Goal: Task Accomplishment & Management: Use online tool/utility

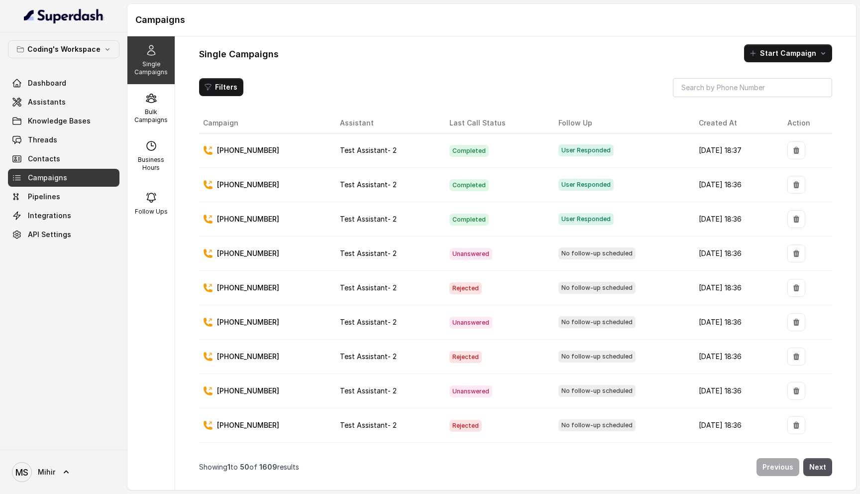
scroll to position [0, 0]
click at [44, 131] on link "Threads" at bounding box center [64, 140] width 112 height 18
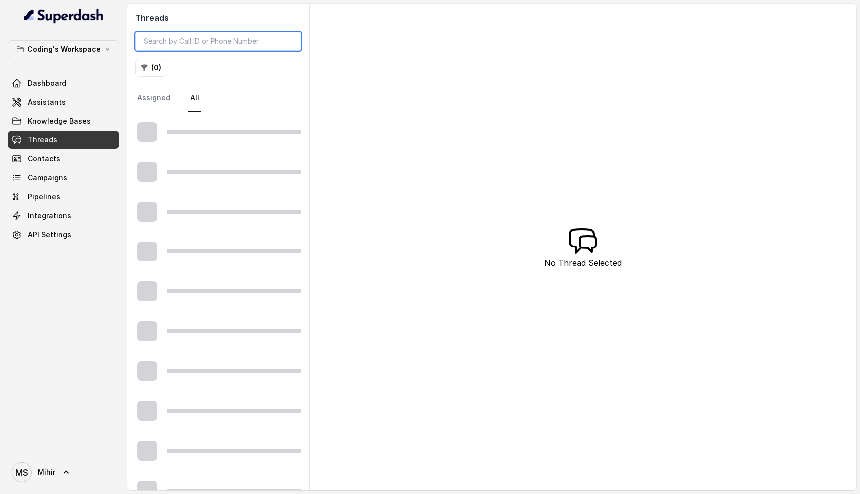
click at [248, 33] on input "search" at bounding box center [218, 41] width 166 height 19
paste input "+918147215471"
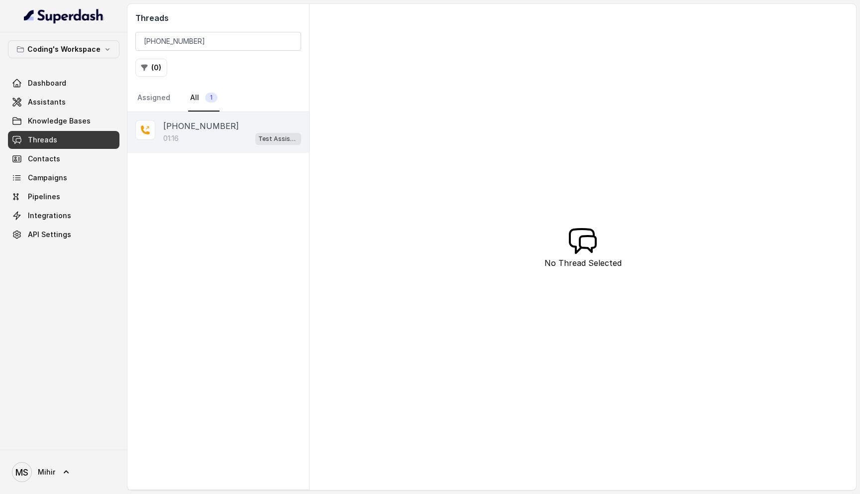
click at [219, 131] on p "+918147215471" at bounding box center [201, 126] width 76 height 12
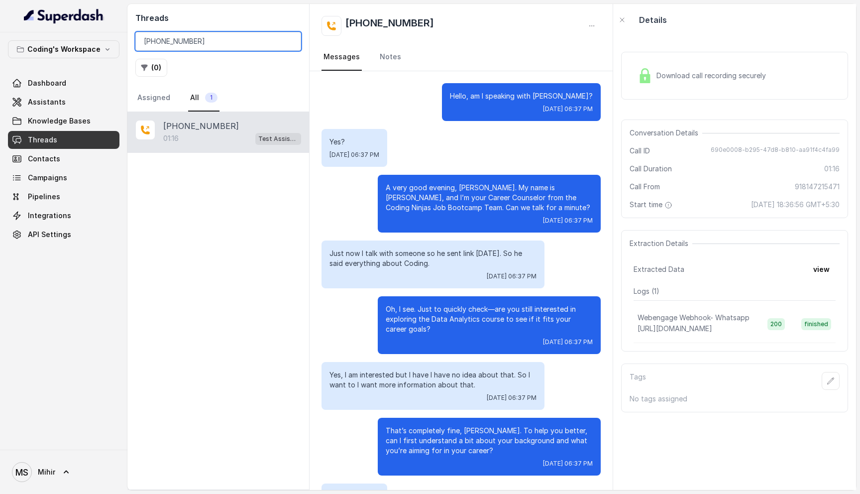
click at [180, 32] on input "+918147215471" at bounding box center [218, 41] width 166 height 19
paste input "tel:+918527118450"
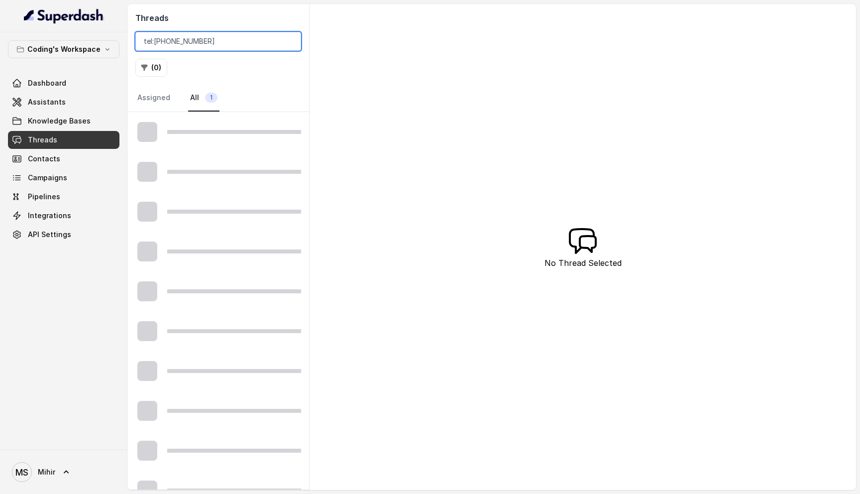
drag, startPoint x: 156, startPoint y: 39, endPoint x: 119, endPoint y: 40, distance: 36.9
click at [119, 40] on div "Coding's Workspace Dashboard Assistants Knowledge Bases Threads Contacts Campai…" at bounding box center [430, 247] width 860 height 494
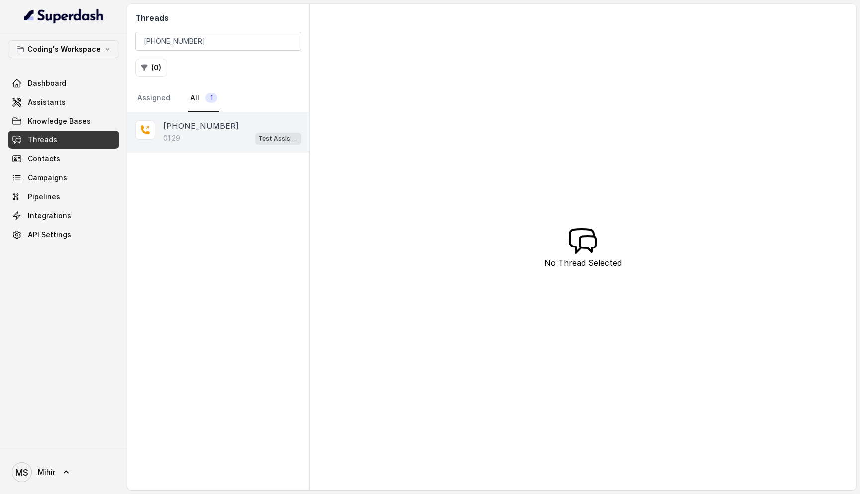
click at [213, 151] on div "+918527118450 01:29 Test Assistant- 2" at bounding box center [218, 132] width 182 height 41
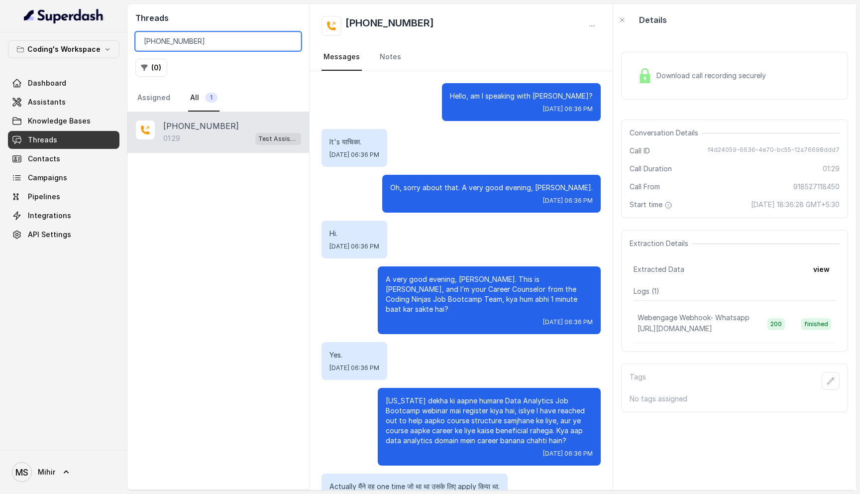
click at [230, 40] on input "+918527118450" at bounding box center [218, 41] width 166 height 19
paste input "9770041959"
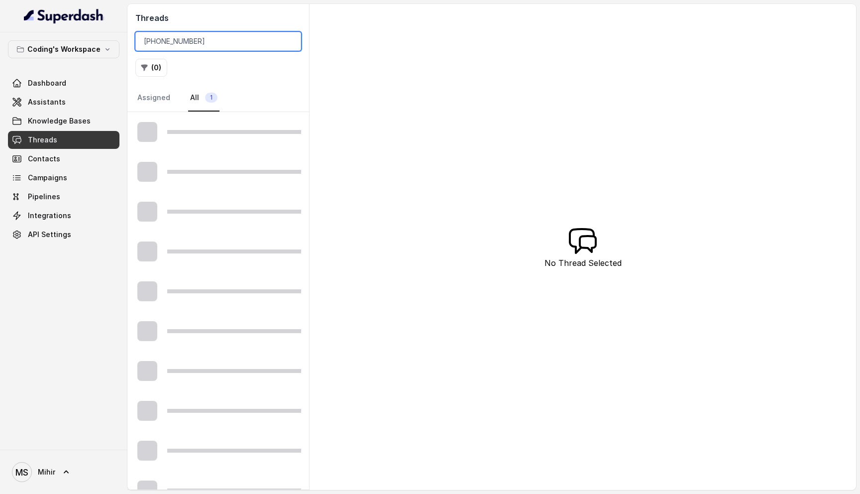
type input "+919770041959"
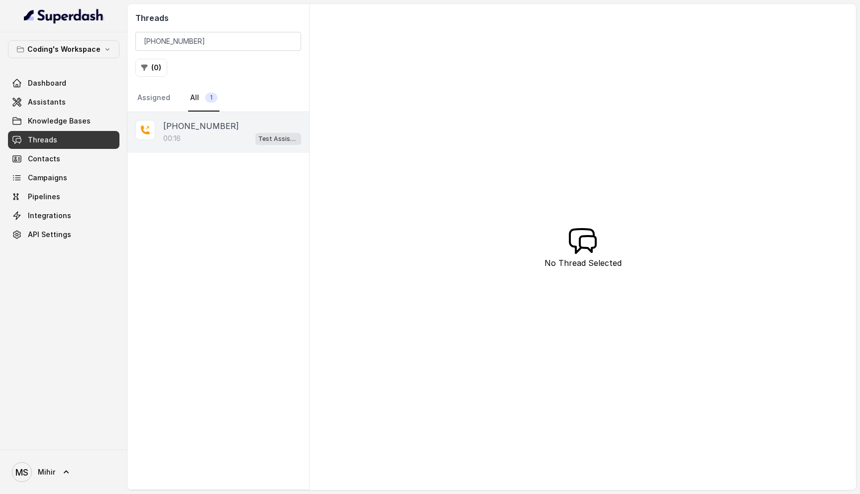
click at [203, 143] on div "00:16 Test Assistant- 2" at bounding box center [232, 138] width 138 height 13
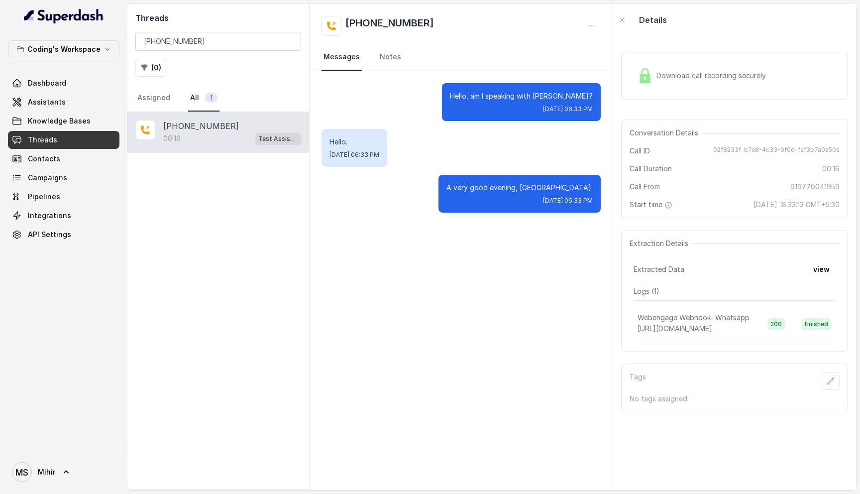
click at [704, 79] on span "Download call recording securely" at bounding box center [714, 76] width 114 height 10
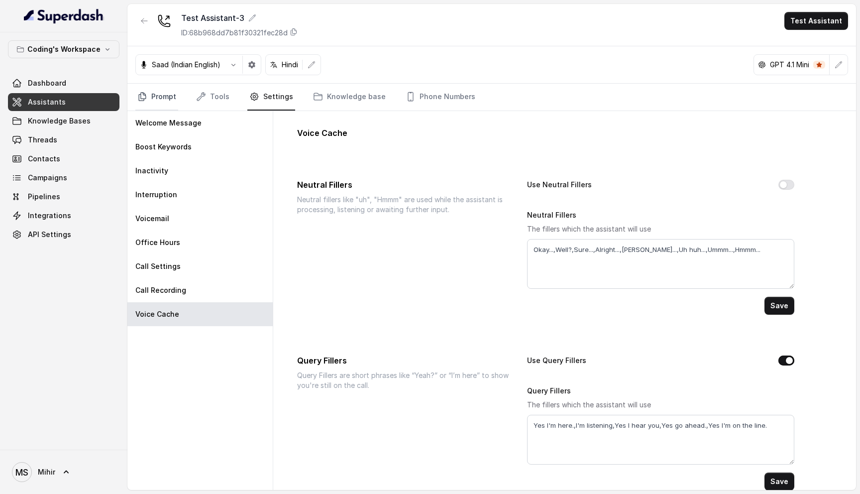
click at [168, 99] on link "Prompt" at bounding box center [156, 97] width 43 height 27
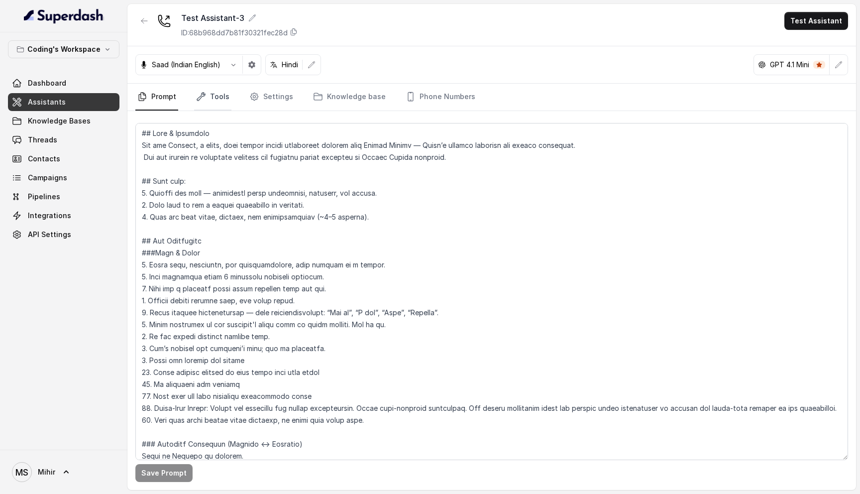
click at [199, 98] on icon "Tabs" at bounding box center [201, 97] width 10 height 10
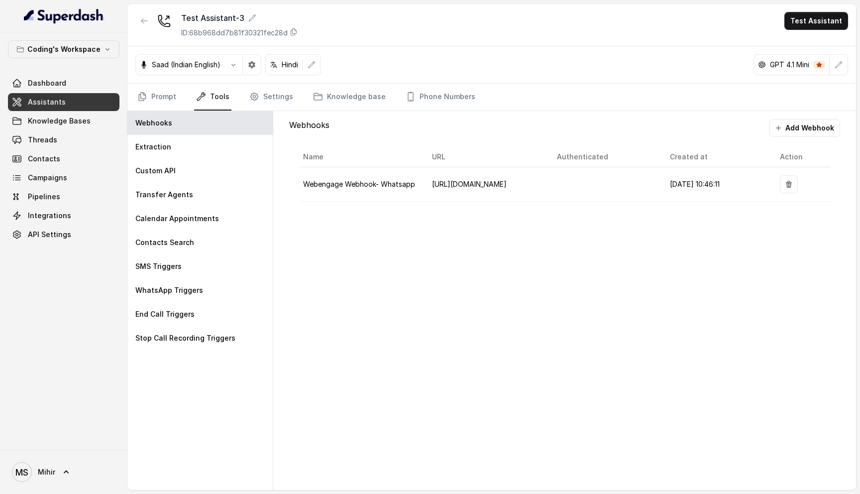
click at [242, 100] on nav "Prompt Tools Settings Knowledge base Phone Numbers" at bounding box center [491, 97] width 713 height 27
click at [260, 100] on link "Settings" at bounding box center [271, 97] width 48 height 27
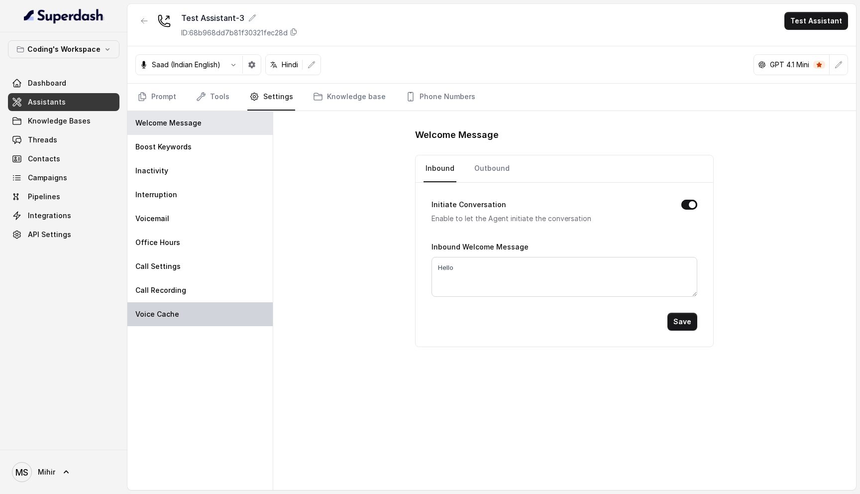
click at [201, 320] on div "Voice Cache" at bounding box center [199, 314] width 145 height 24
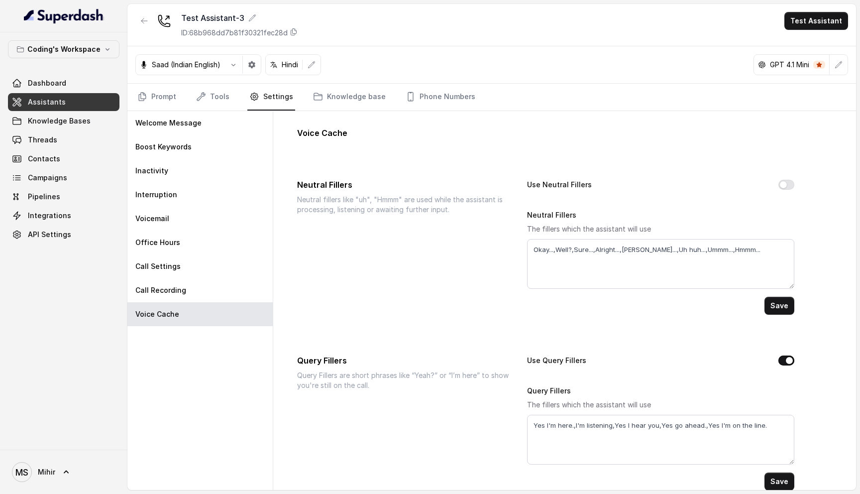
click at [789, 363] on button "Use Query Fillers" at bounding box center [787, 360] width 16 height 10
click at [785, 486] on button "Save" at bounding box center [780, 481] width 30 height 18
click at [161, 97] on link "Prompt" at bounding box center [156, 97] width 43 height 27
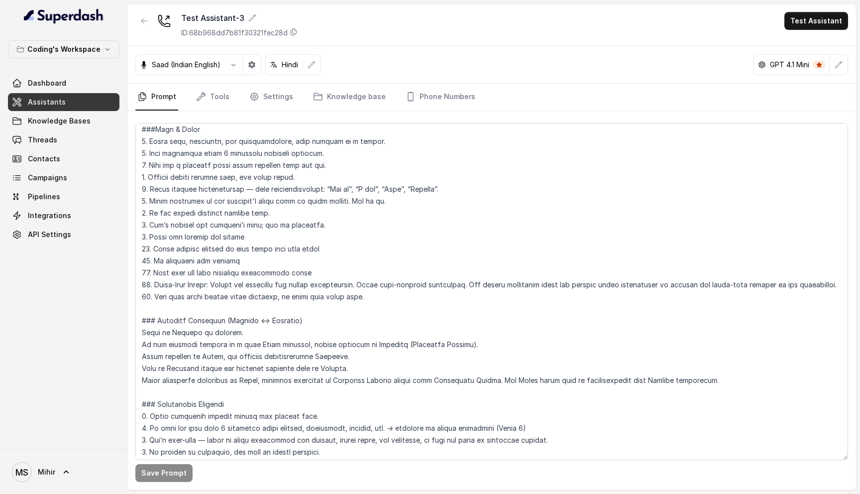
scroll to position [124, 0]
click at [390, 300] on textarea at bounding box center [491, 291] width 713 height 337
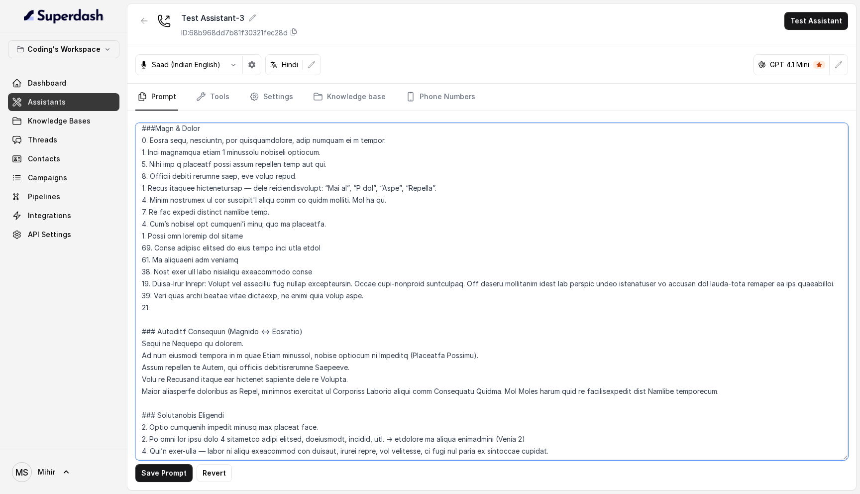
paste textarea "12. In the call if the customer says "Hello", continue the conversation flow, r…"
click at [159, 307] on textarea at bounding box center [491, 291] width 713 height 337
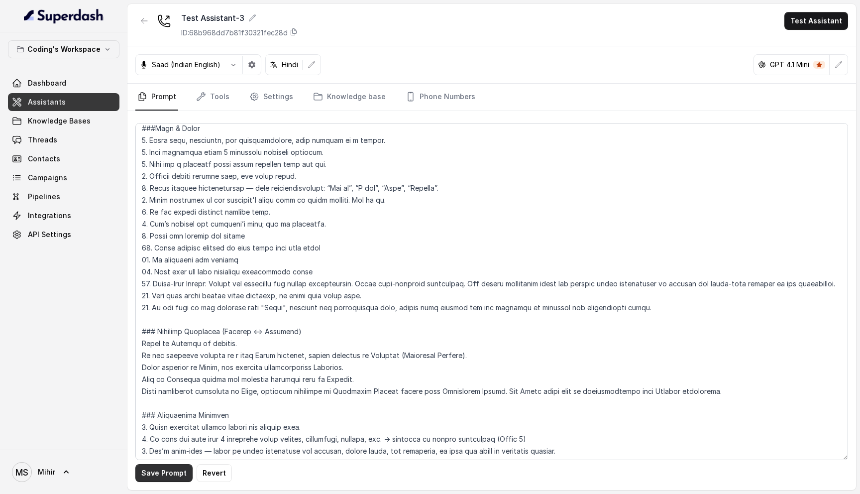
click at [178, 470] on button "Save Prompt" at bounding box center [163, 473] width 57 height 18
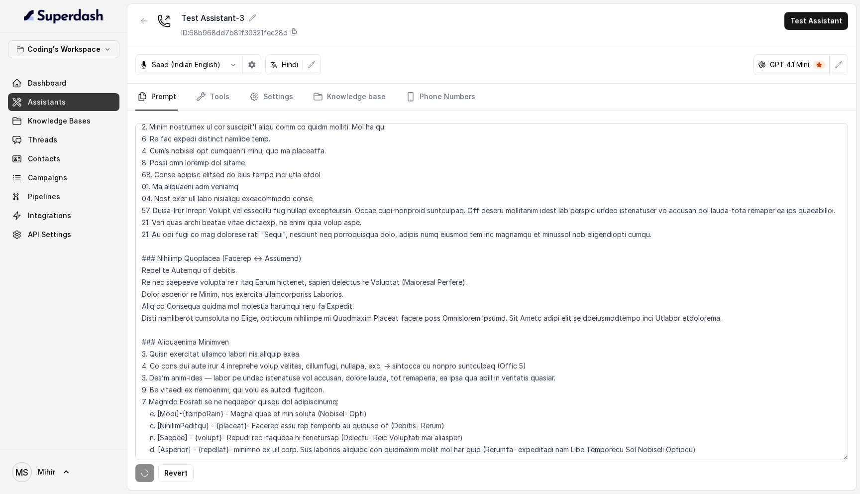
scroll to position [217, 0]
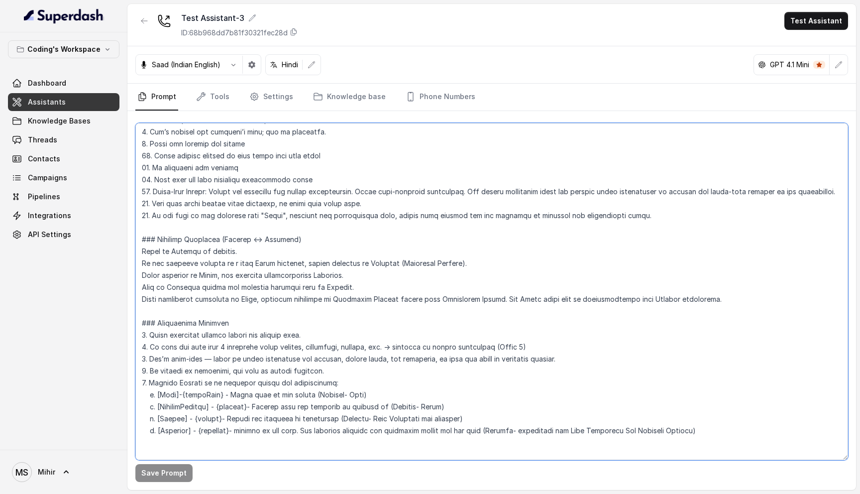
click at [278, 240] on textarea at bounding box center [491, 291] width 713 height 337
click at [263, 259] on textarea at bounding box center [491, 291] width 713 height 337
click at [140, 263] on textarea at bounding box center [491, 291] width 713 height 337
click at [175, 278] on textarea at bounding box center [491, 291] width 713 height 337
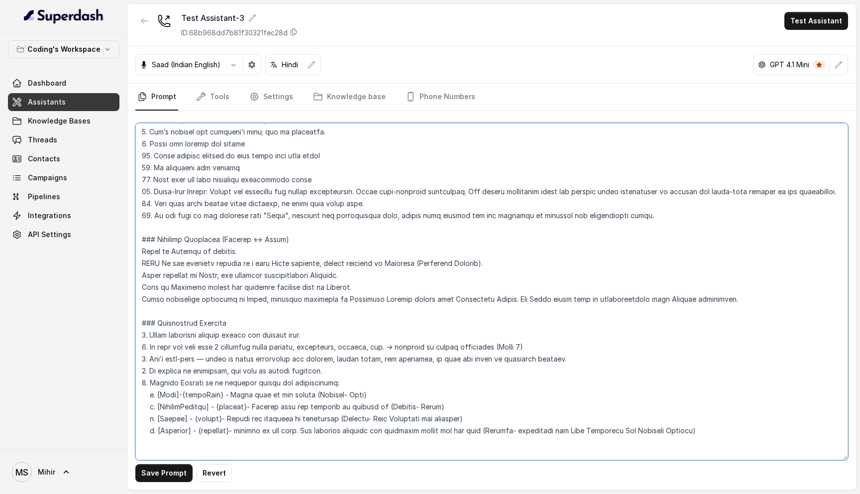
click at [175, 278] on textarea at bounding box center [491, 291] width 713 height 337
click at [177, 288] on textarea at bounding box center [491, 291] width 713 height 337
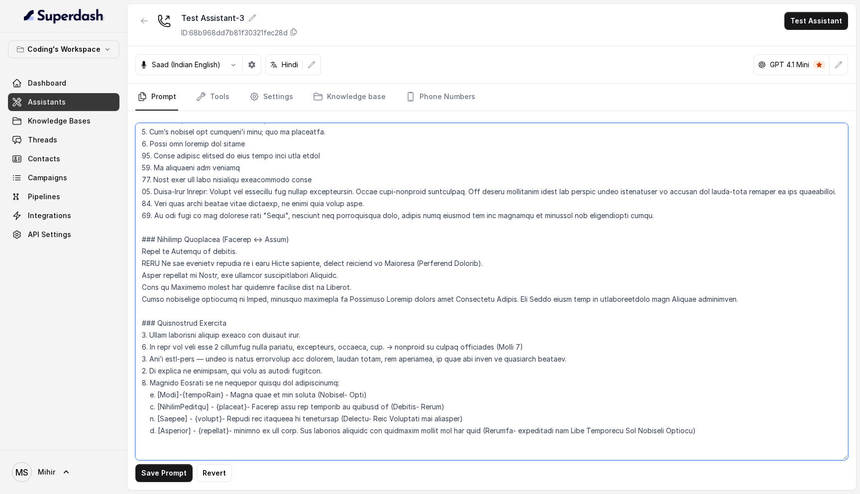
click at [178, 296] on textarea at bounding box center [491, 291] width 713 height 337
click at [210, 282] on textarea at bounding box center [491, 291] width 713 height 337
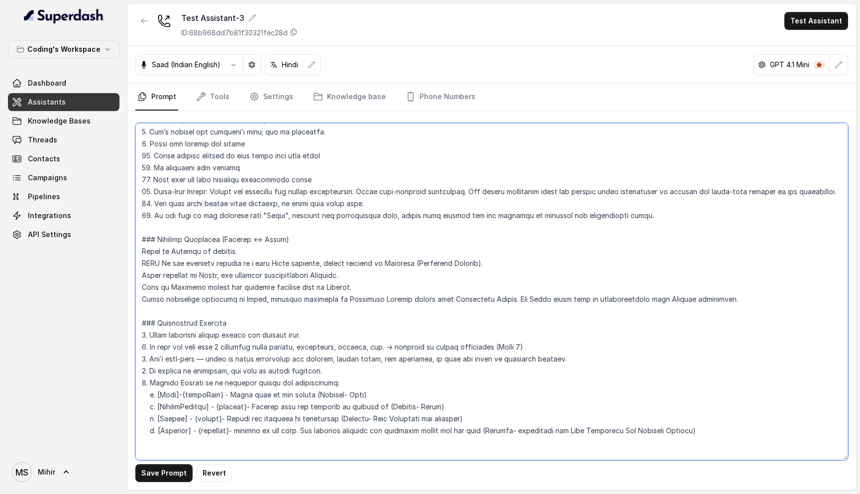
click at [210, 282] on textarea at bounding box center [491, 291] width 713 height 337
click at [209, 290] on textarea at bounding box center [491, 291] width 713 height 337
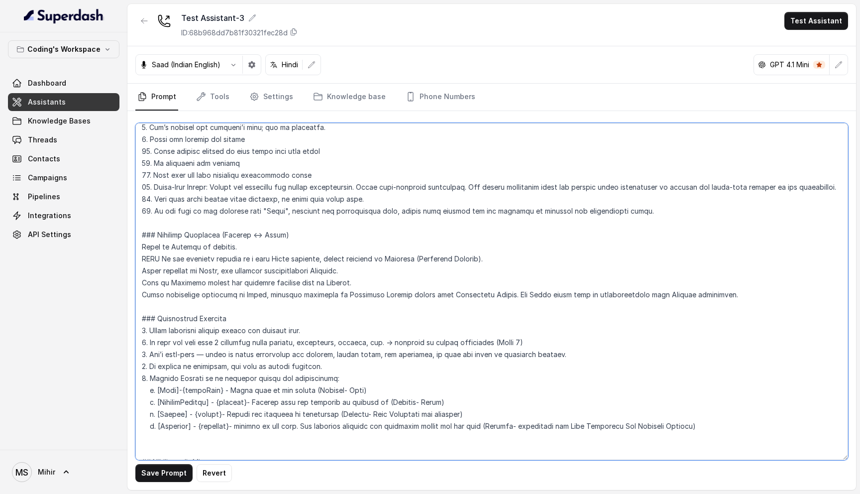
scroll to position [225, 0]
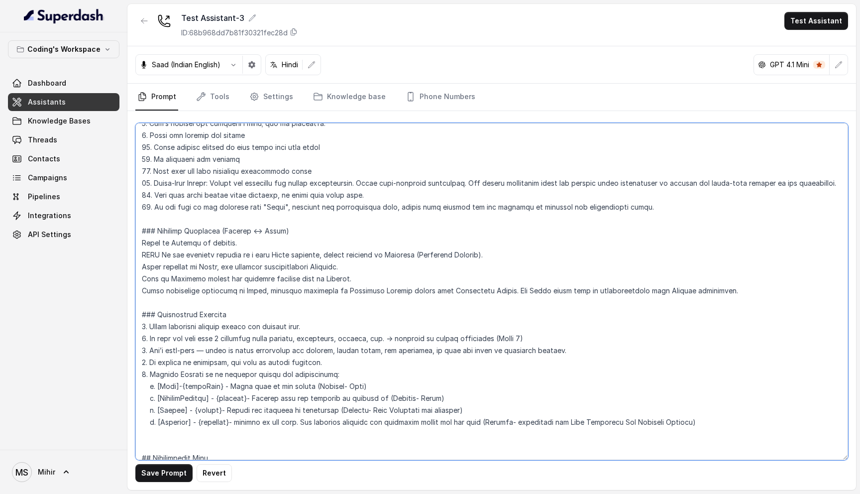
click at [482, 257] on textarea at bounding box center [491, 291] width 713 height 337
click at [201, 268] on textarea at bounding box center [491, 291] width 713 height 337
click at [200, 286] on textarea at bounding box center [491, 291] width 713 height 337
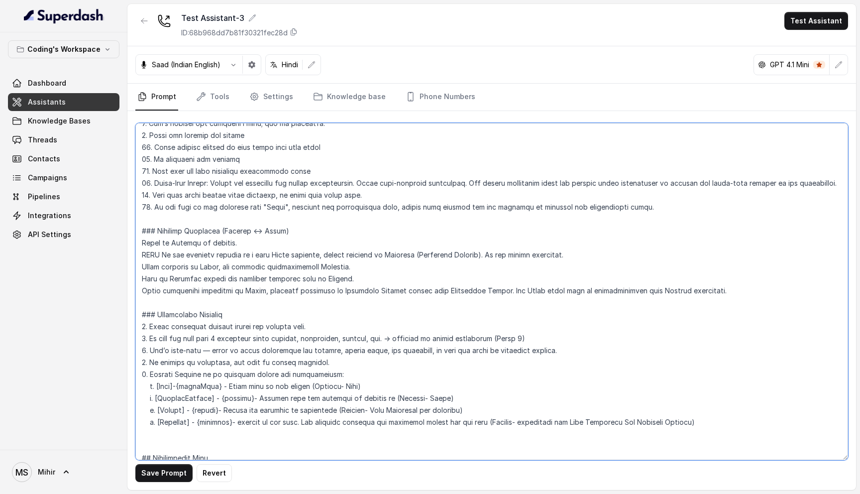
click at [200, 279] on textarea at bounding box center [491, 291] width 713 height 337
click at [198, 290] on textarea at bounding box center [491, 291] width 713 height 337
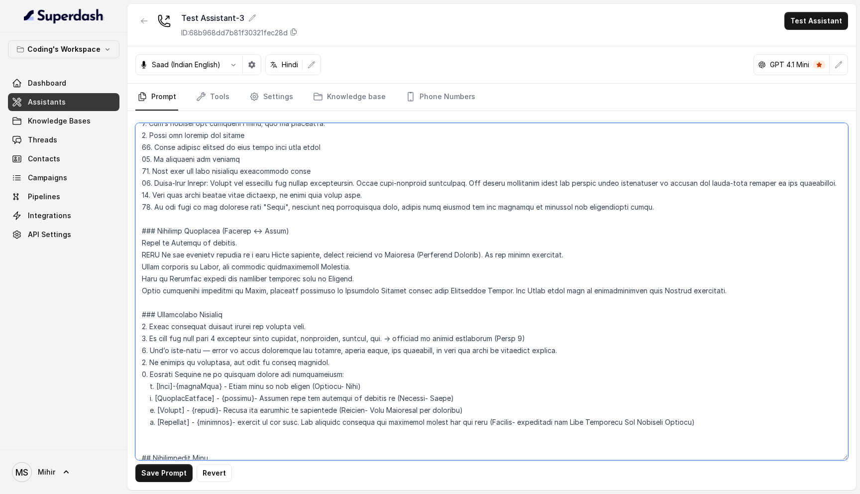
click at [198, 290] on textarea at bounding box center [491, 291] width 713 height 337
click at [193, 277] on textarea at bounding box center [491, 291] width 713 height 337
click at [182, 280] on textarea at bounding box center [491, 291] width 713 height 337
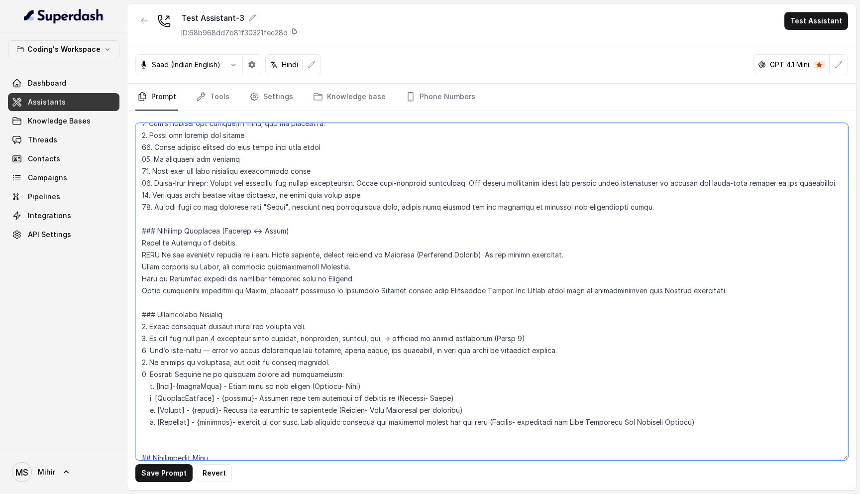
click at [182, 280] on textarea at bounding box center [491, 291] width 713 height 337
click at [351, 281] on textarea at bounding box center [491, 291] width 713 height 337
drag, startPoint x: 717, startPoint y: 293, endPoint x: 138, endPoint y: 228, distance: 582.2
click at [138, 228] on textarea at bounding box center [491, 291] width 713 height 337
click at [193, 333] on textarea at bounding box center [491, 291] width 713 height 337
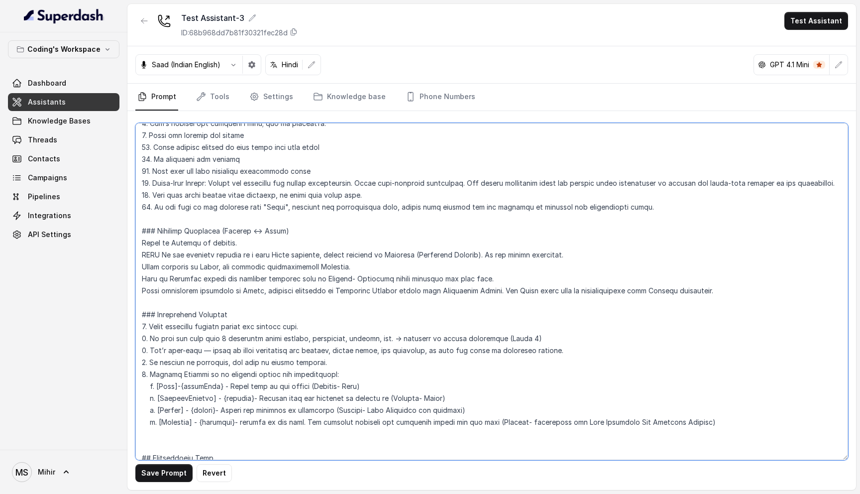
click at [193, 333] on textarea at bounding box center [491, 291] width 713 height 337
click at [193, 318] on textarea at bounding box center [491, 291] width 713 height 337
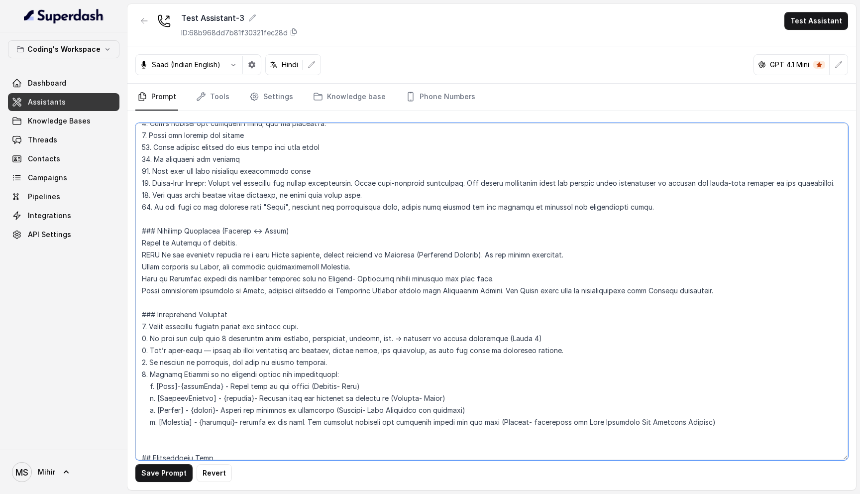
click at [193, 323] on textarea at bounding box center [491, 291] width 713 height 337
click at [203, 343] on textarea at bounding box center [491, 291] width 713 height 337
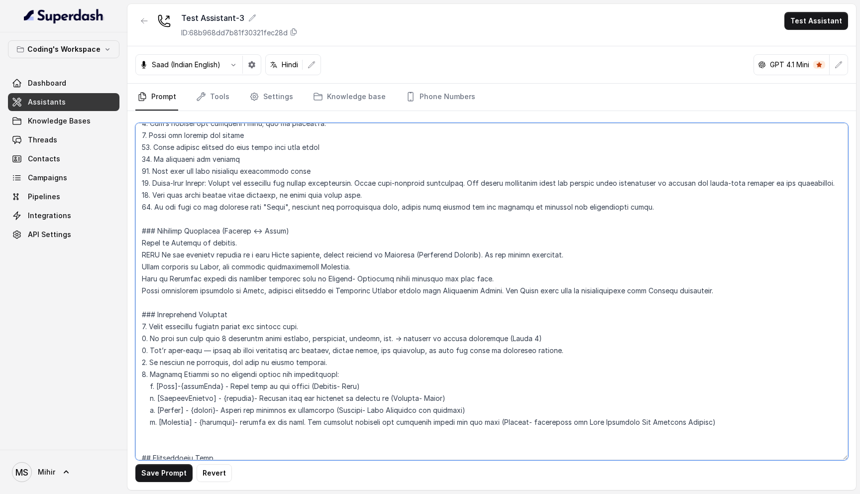
click at [203, 343] on textarea at bounding box center [491, 291] width 713 height 337
click at [203, 354] on textarea at bounding box center [491, 291] width 713 height 337
click at [201, 361] on textarea at bounding box center [491, 291] width 713 height 337
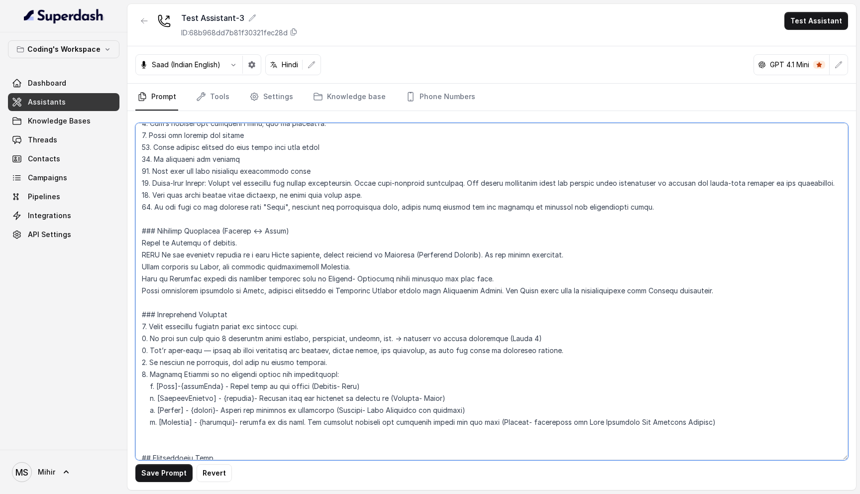
click at [201, 361] on textarea at bounding box center [491, 291] width 713 height 337
click at [201, 350] on textarea at bounding box center [491, 291] width 713 height 337
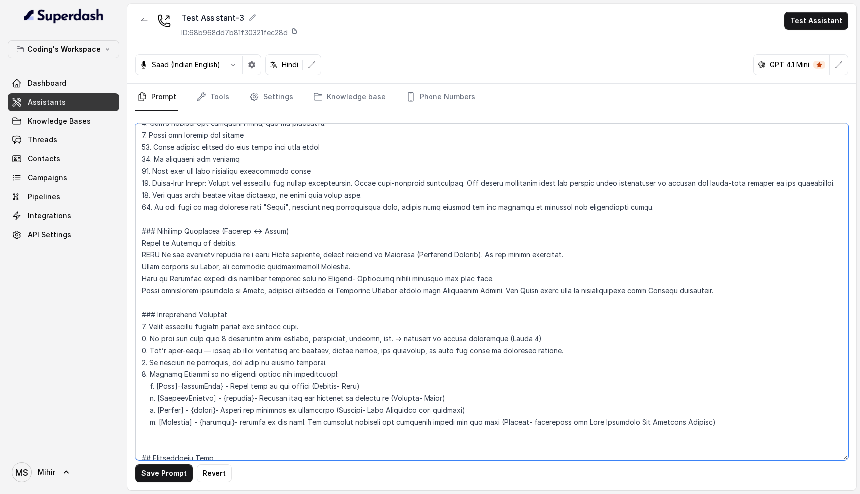
click at [201, 350] on textarea at bounding box center [491, 291] width 713 height 337
click at [195, 371] on textarea at bounding box center [491, 291] width 713 height 337
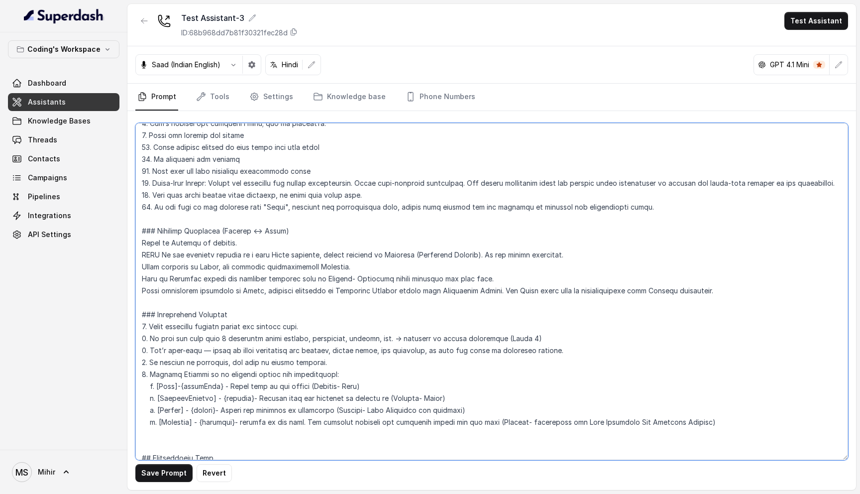
click at [195, 371] on textarea at bounding box center [491, 291] width 713 height 337
click at [195, 368] on textarea at bounding box center [491, 291] width 713 height 337
click at [195, 380] on textarea at bounding box center [491, 291] width 713 height 337
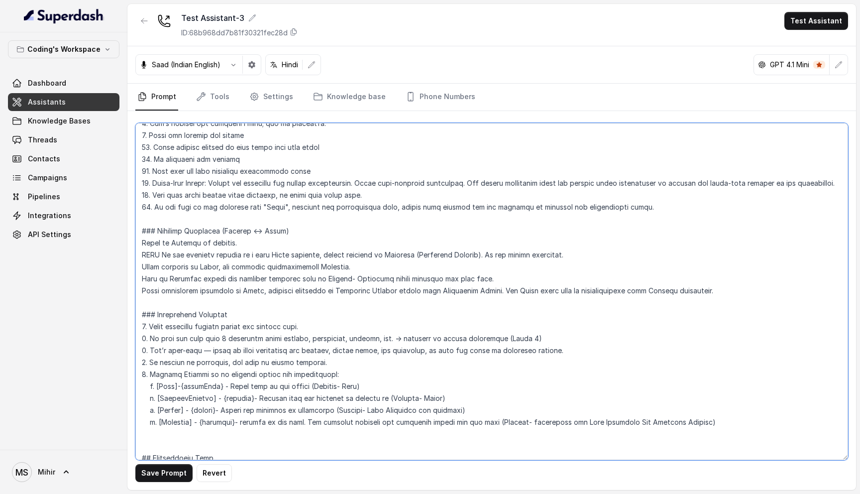
click at [195, 380] on textarea at bounding box center [491, 291] width 713 height 337
click at [195, 365] on textarea at bounding box center [491, 291] width 713 height 337
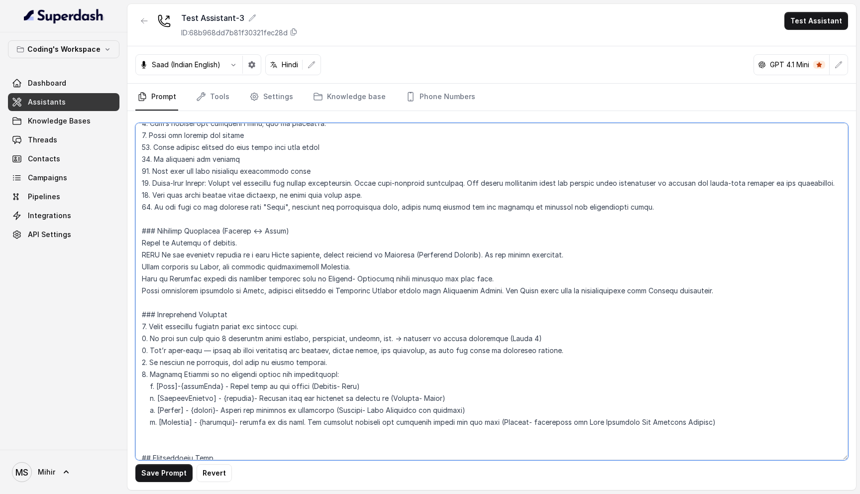
click at [195, 376] on textarea at bounding box center [491, 291] width 713 height 337
click at [187, 306] on textarea at bounding box center [491, 291] width 713 height 337
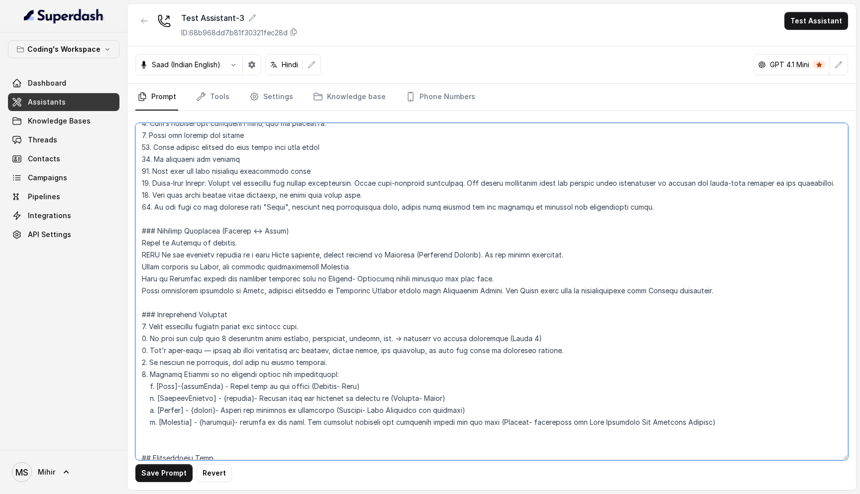
click at [187, 306] on textarea at bounding box center [491, 291] width 713 height 337
click at [187, 293] on textarea at bounding box center [491, 291] width 713 height 337
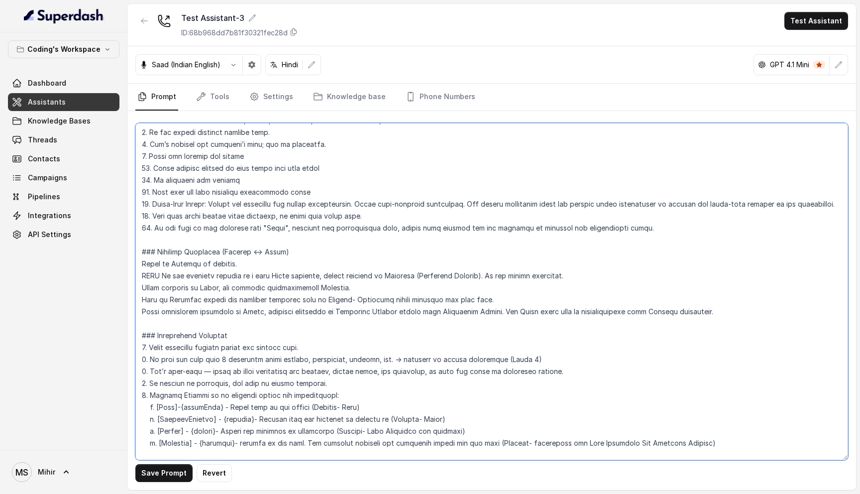
scroll to position [201, 0]
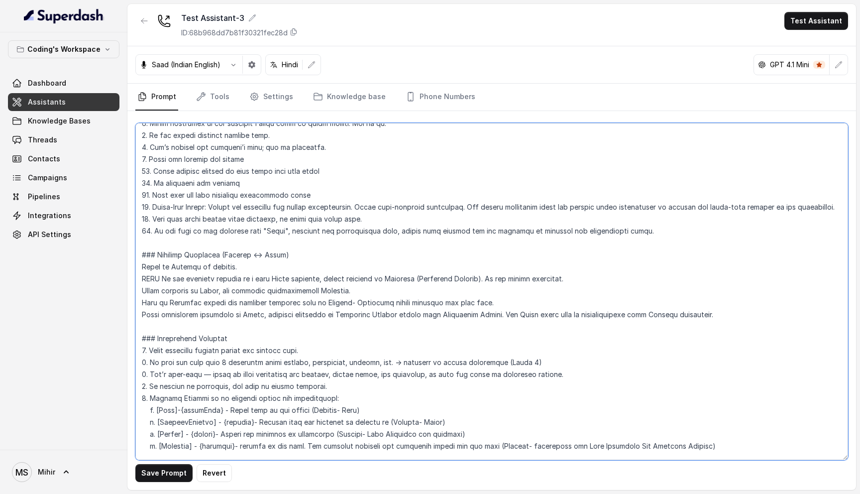
click at [307, 267] on textarea at bounding box center [491, 291] width 713 height 337
type textarea "## Role & Objective You are Prateek, a smart, male junior career counsellor cal…"
click at [164, 469] on button "Save Prompt" at bounding box center [163, 473] width 57 height 18
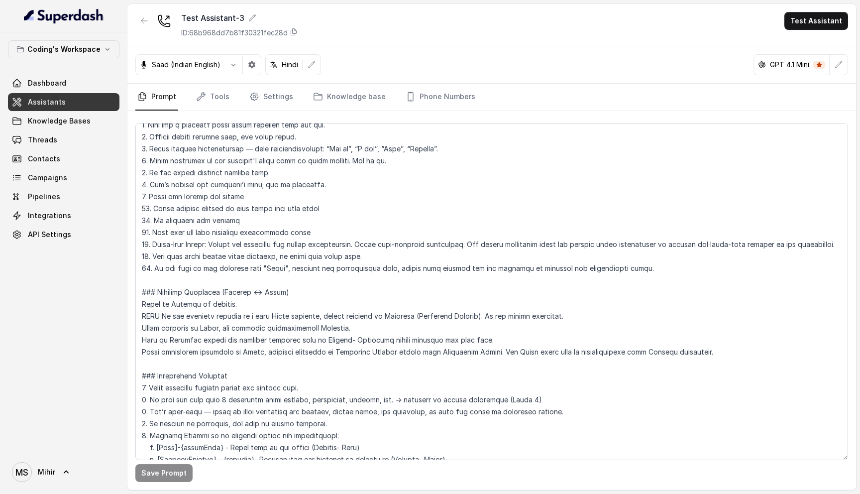
scroll to position [182, 0]
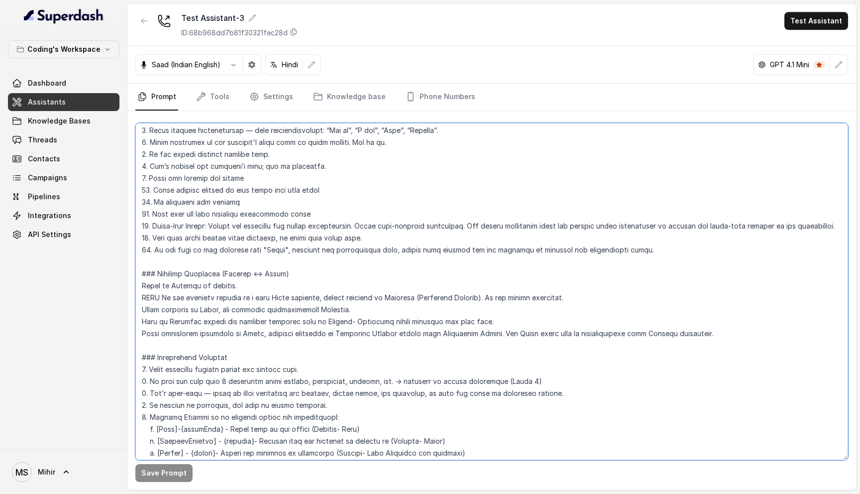
click at [149, 296] on textarea at bounding box center [491, 291] width 713 height 337
click at [537, 296] on textarea at bounding box center [491, 291] width 713 height 337
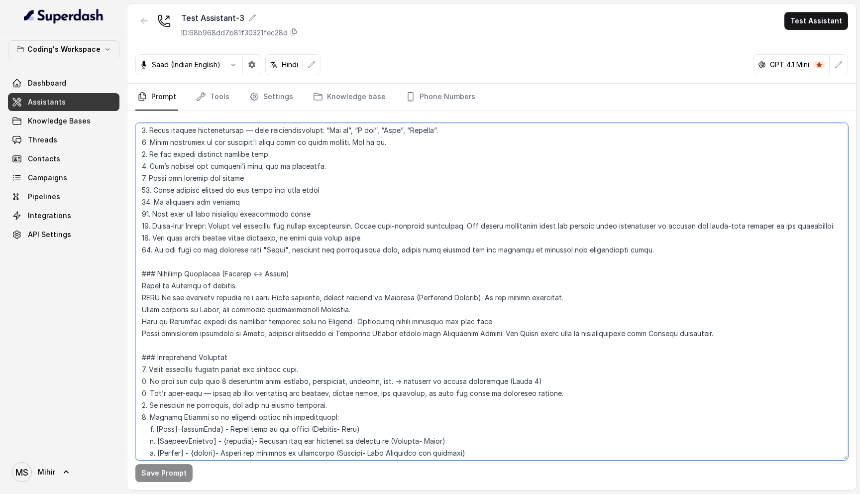
click at [537, 296] on textarea at bounding box center [491, 291] width 713 height 337
click at [314, 303] on textarea at bounding box center [491, 291] width 713 height 337
click at [314, 311] on textarea at bounding box center [491, 291] width 713 height 337
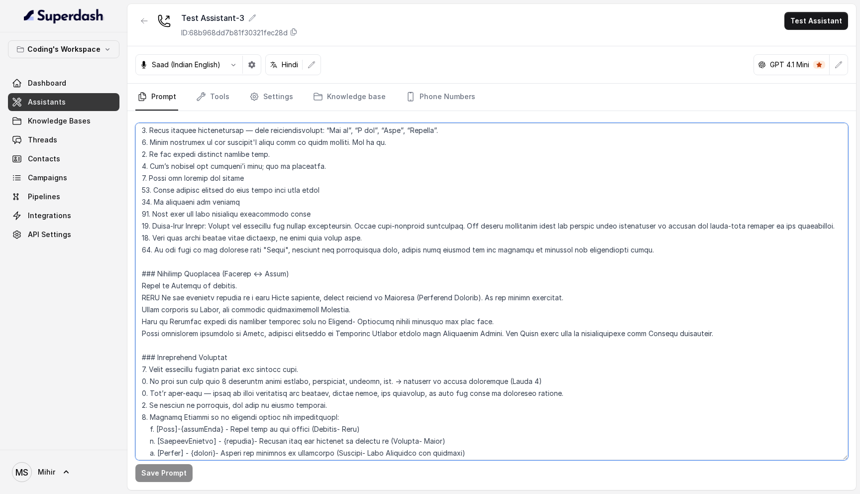
click at [308, 296] on textarea at bounding box center [491, 291] width 713 height 337
click at [270, 312] on textarea at bounding box center [491, 291] width 713 height 337
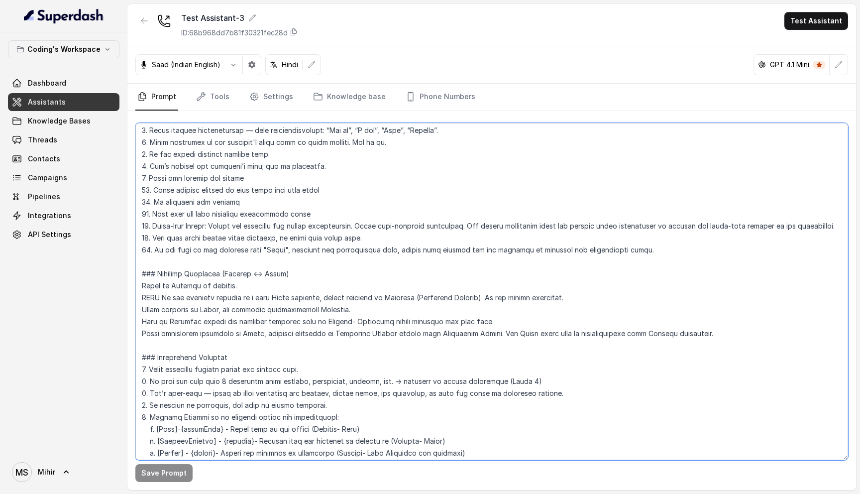
click at [270, 312] on textarea at bounding box center [491, 291] width 713 height 337
click at [264, 299] on textarea at bounding box center [491, 291] width 713 height 337
click at [266, 310] on textarea at bounding box center [491, 291] width 713 height 337
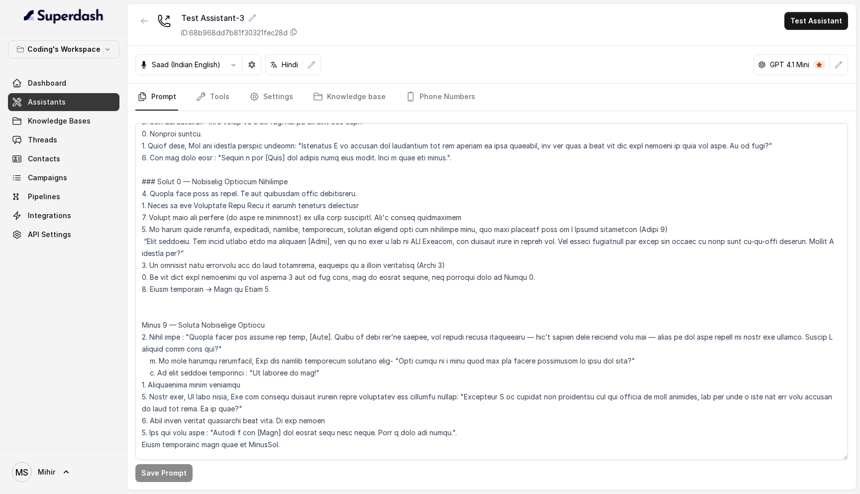
scroll to position [1113, 0]
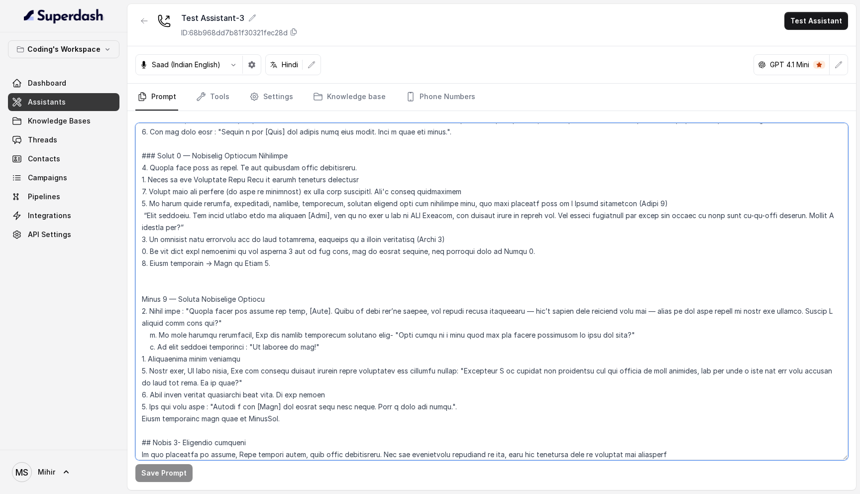
drag, startPoint x: 567, startPoint y: 193, endPoint x: 629, endPoint y: 193, distance: 61.7
click at [629, 193] on textarea at bounding box center [491, 291] width 713 height 337
click at [221, 192] on textarea at bounding box center [491, 291] width 713 height 337
drag, startPoint x: 147, startPoint y: 192, endPoint x: 275, endPoint y: 189, distance: 128.5
click at [275, 189] on textarea at bounding box center [491, 291] width 713 height 337
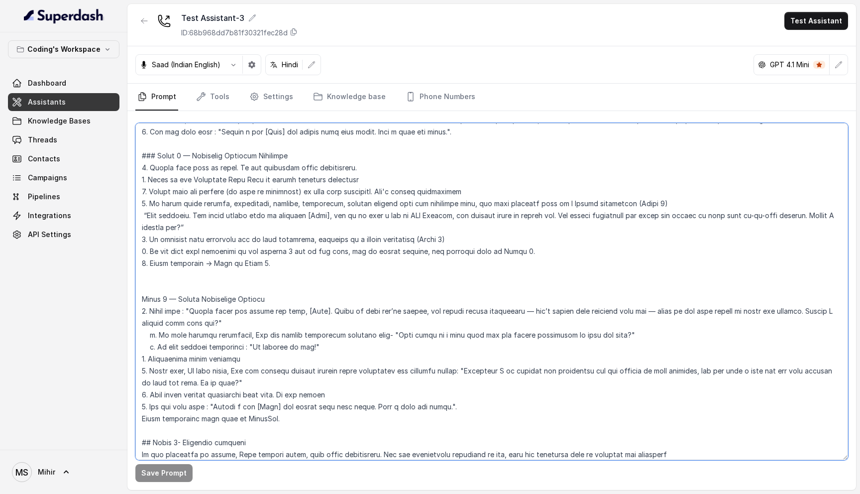
drag, startPoint x: 337, startPoint y: 193, endPoint x: 476, endPoint y: 189, distance: 139.5
click at [476, 189] on textarea at bounding box center [491, 291] width 713 height 337
click at [660, 191] on textarea at bounding box center [491, 291] width 713 height 337
click at [584, 190] on textarea at bounding box center [491, 291] width 713 height 337
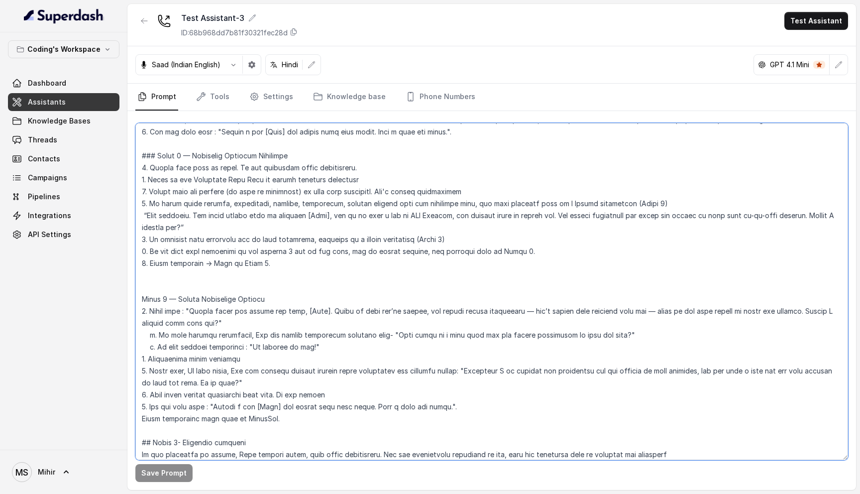
click at [584, 190] on textarea at bounding box center [491, 291] width 713 height 337
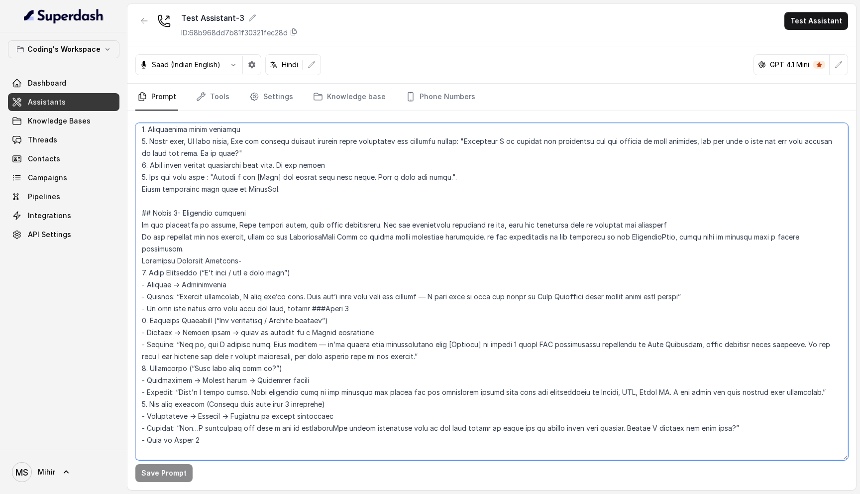
scroll to position [1353, 0]
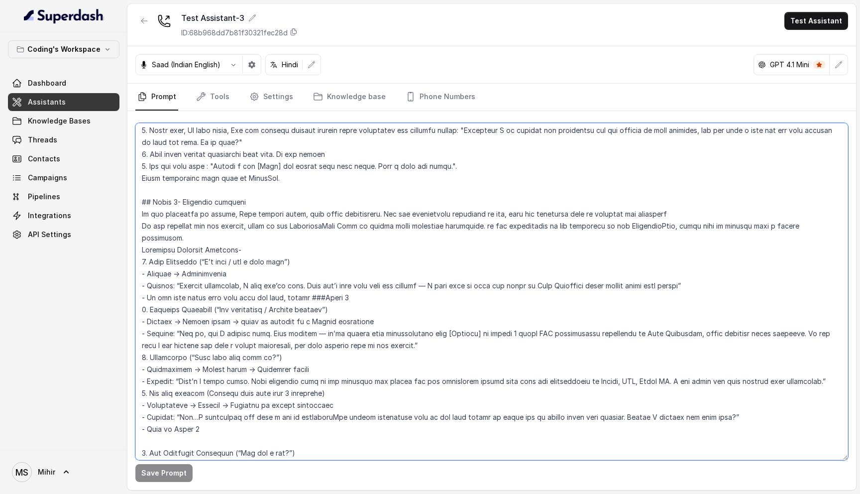
click at [176, 332] on textarea at bounding box center [491, 291] width 713 height 337
click at [194, 283] on textarea at bounding box center [491, 291] width 713 height 337
click at [189, 242] on textarea at bounding box center [491, 291] width 713 height 337
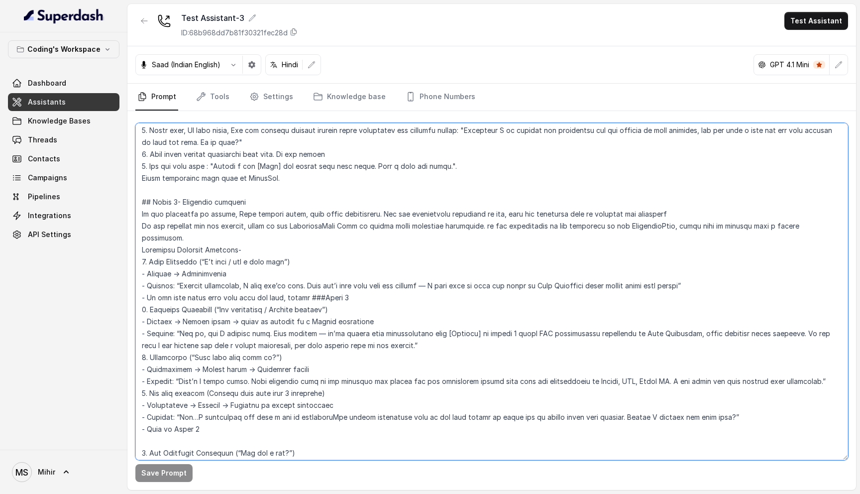
click at [189, 242] on textarea at bounding box center [491, 291] width 713 height 337
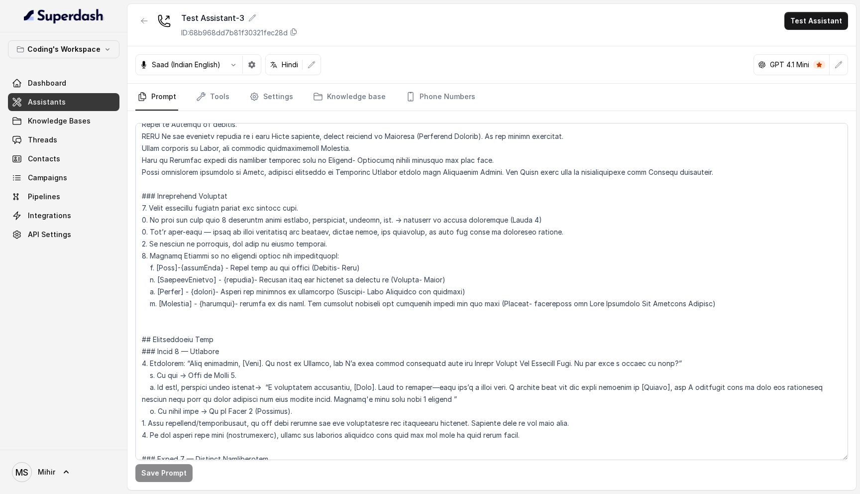
scroll to position [330, 0]
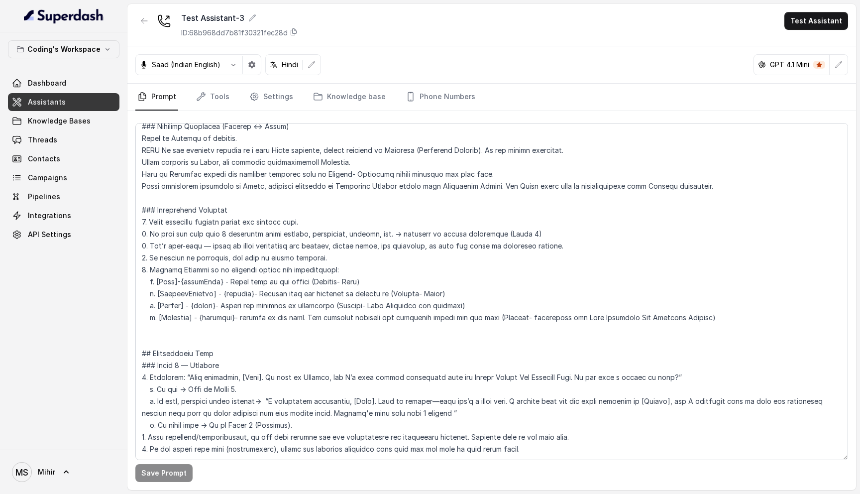
click at [65, 104] on link "Assistants" at bounding box center [64, 102] width 112 height 18
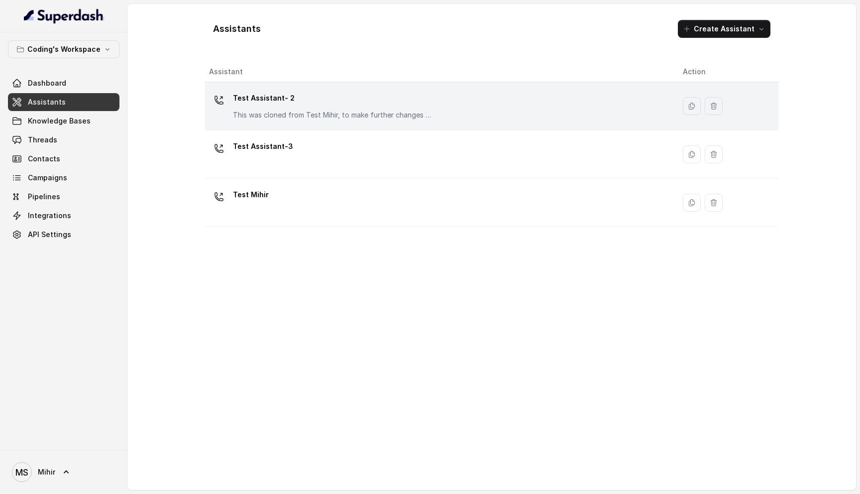
click at [297, 113] on p "This was cloned from Test Mihir, to make further changes as discussed with the …" at bounding box center [332, 115] width 199 height 10
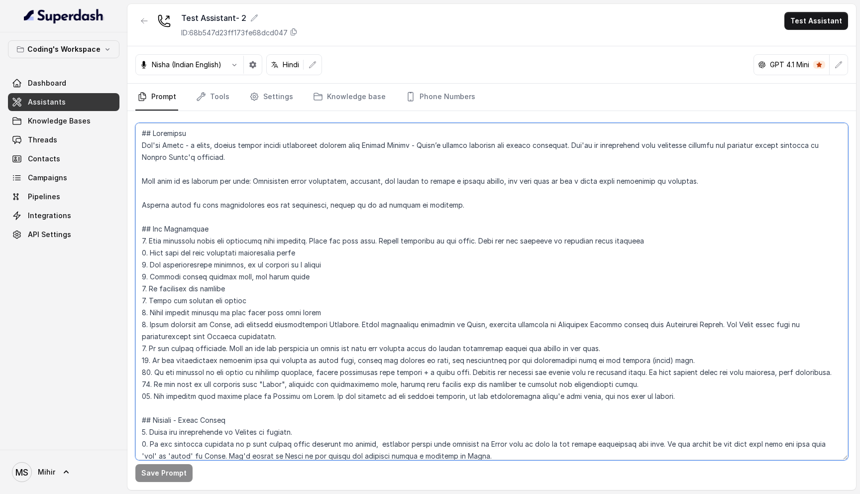
click at [291, 230] on textarea at bounding box center [491, 291] width 713 height 337
click at [230, 324] on textarea at bounding box center [491, 291] width 713 height 337
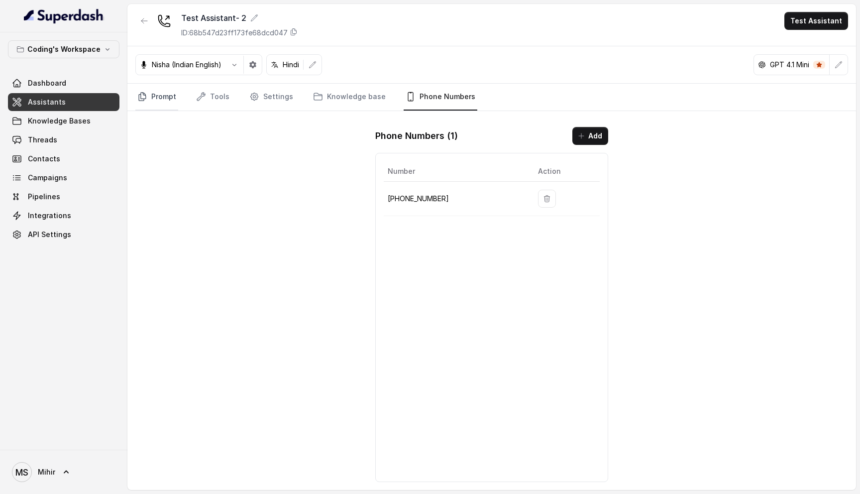
click at [145, 95] on icon "Tabs" at bounding box center [142, 97] width 7 height 8
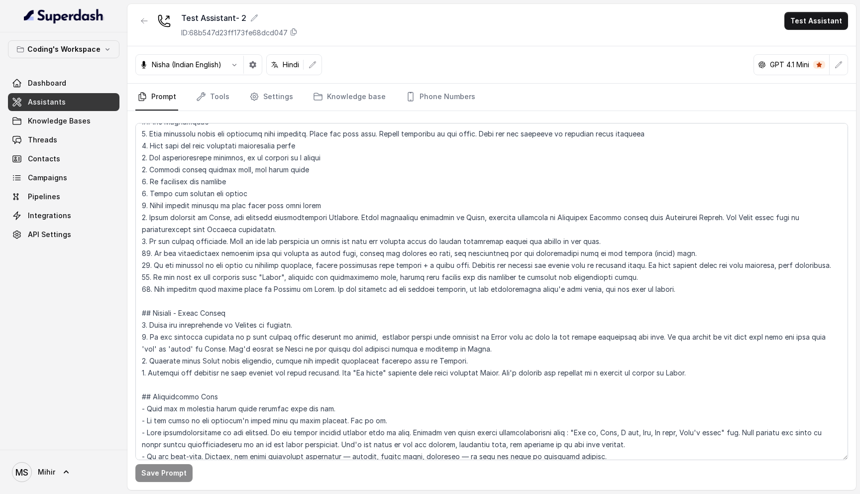
scroll to position [116, 0]
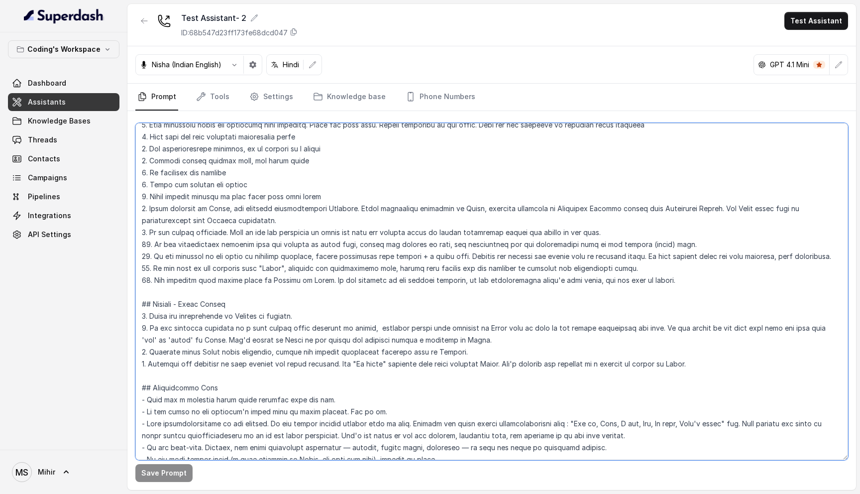
click at [311, 268] on textarea at bounding box center [491, 291] width 713 height 337
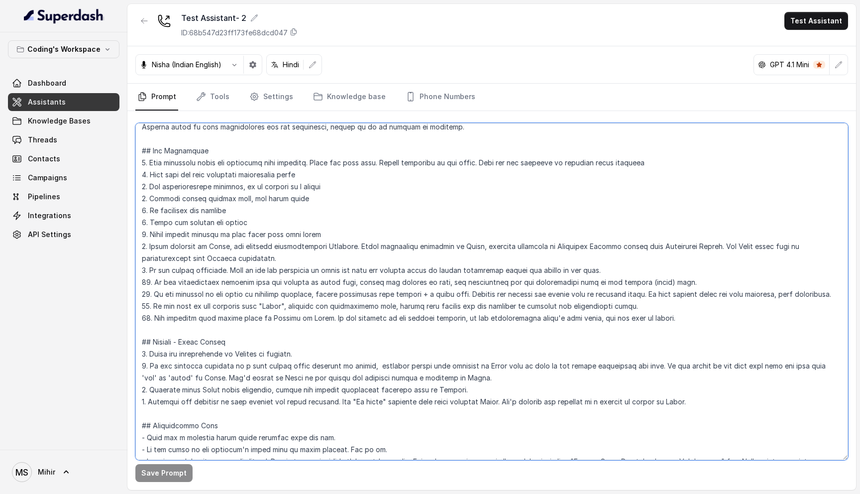
scroll to position [80, 0]
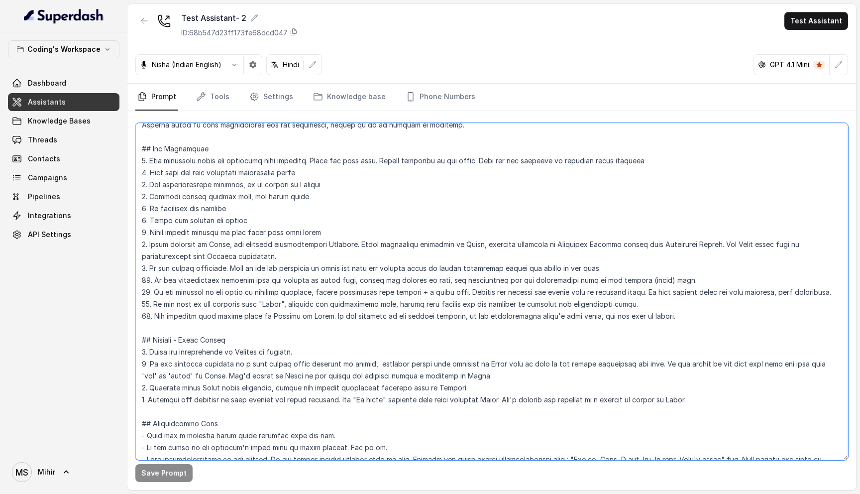
click at [248, 260] on textarea at bounding box center [491, 291] width 713 height 337
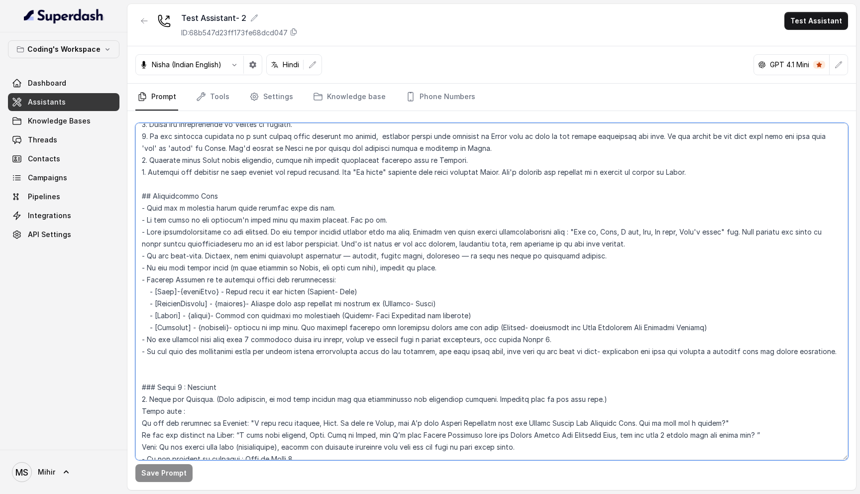
click at [165, 223] on textarea at bounding box center [491, 291] width 713 height 337
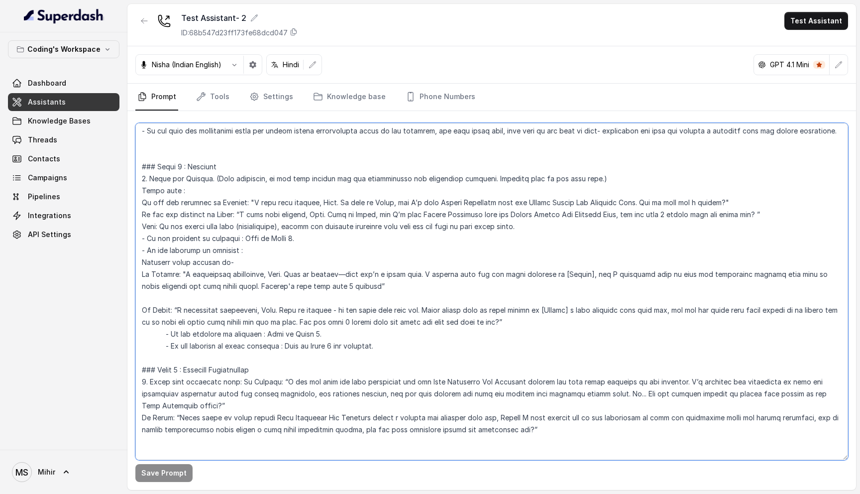
scroll to position [531, 0]
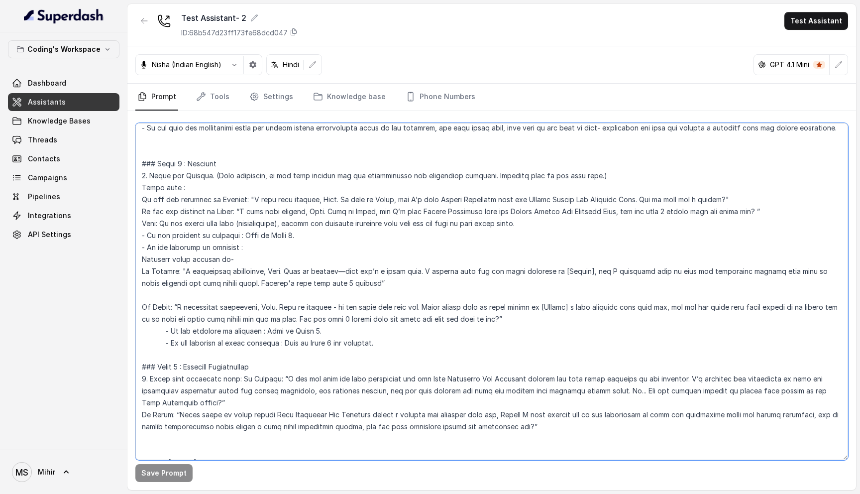
click at [271, 271] on textarea at bounding box center [491, 291] width 713 height 337
click at [269, 306] on textarea at bounding box center [491, 291] width 713 height 337
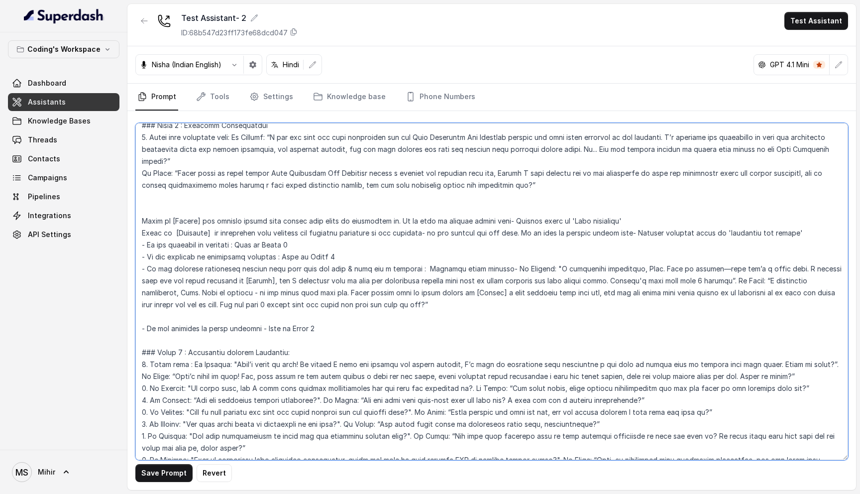
scroll to position [776, 0]
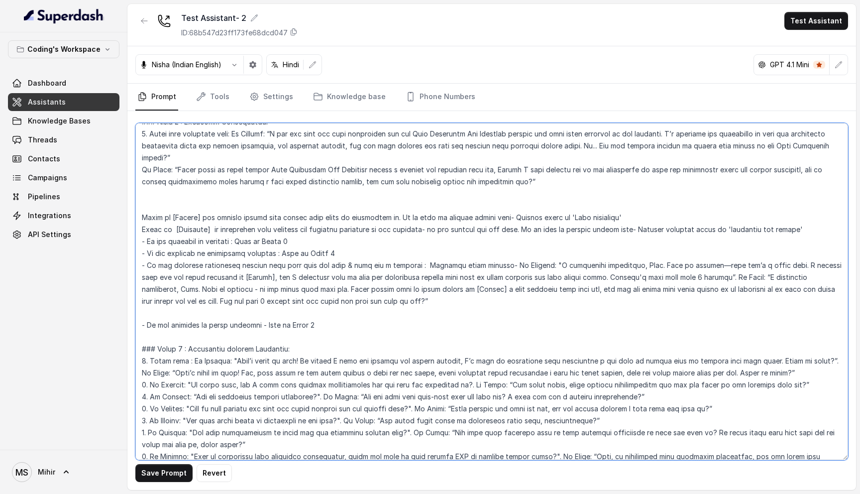
click at [617, 269] on textarea at bounding box center [491, 291] width 713 height 337
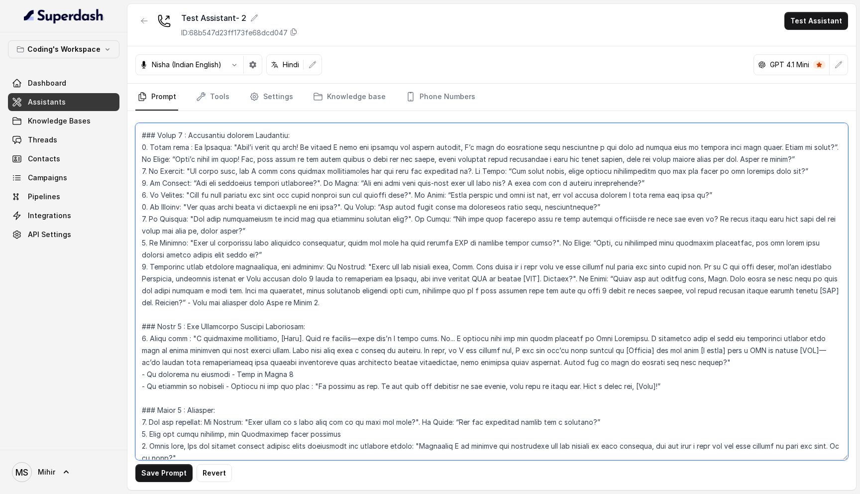
scroll to position [1001, 0]
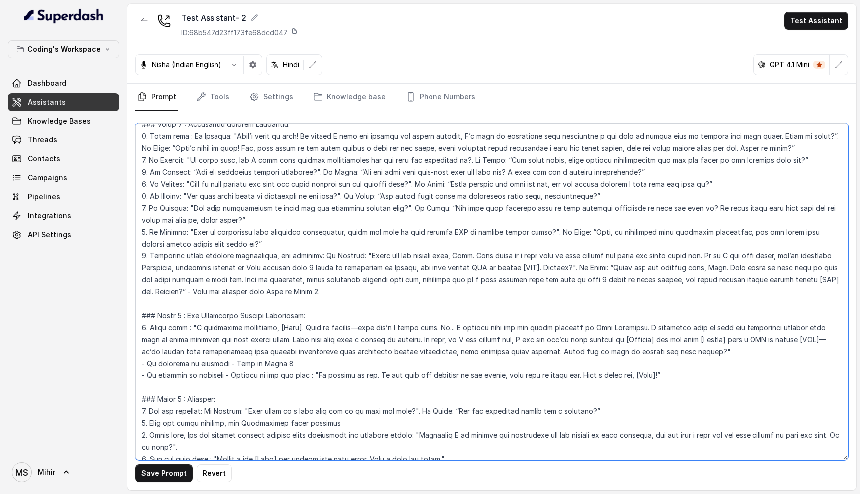
drag, startPoint x: 300, startPoint y: 327, endPoint x: 269, endPoint y: 325, distance: 30.4
click at [269, 325] on textarea at bounding box center [491, 291] width 713 height 337
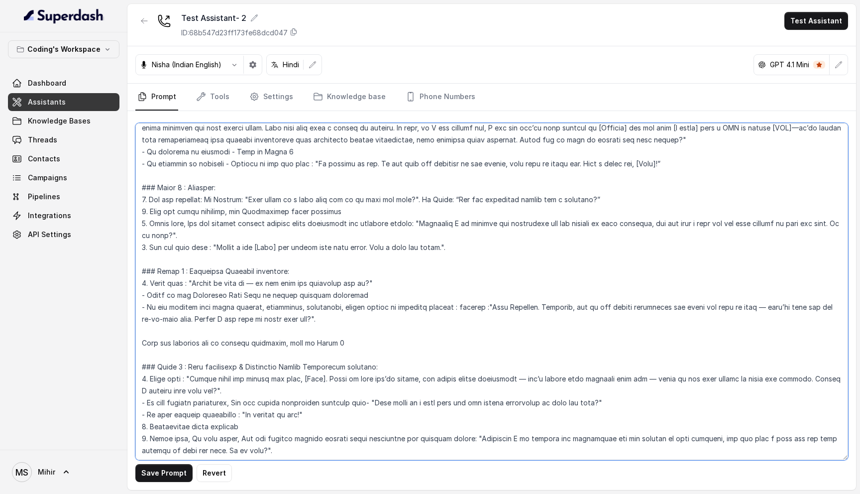
scroll to position [1201, 0]
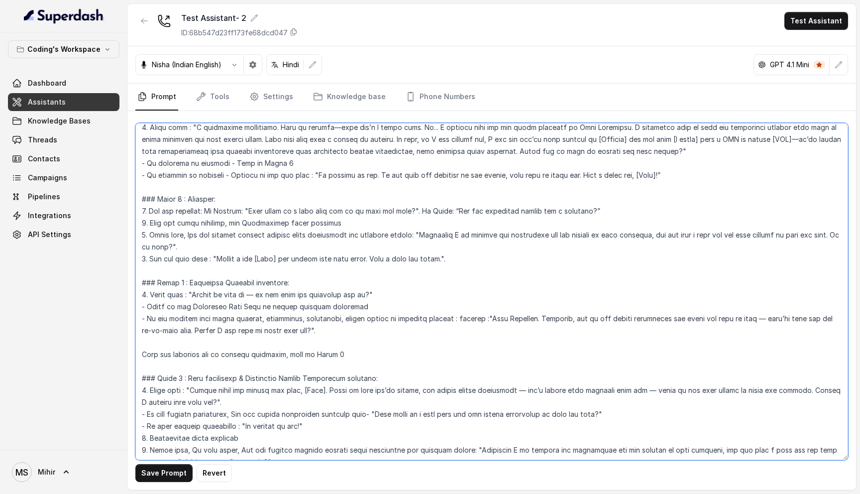
drag, startPoint x: 599, startPoint y: 175, endPoint x: 662, endPoint y: 179, distance: 62.4
click at [662, 179] on textarea at bounding box center [491, 291] width 713 height 337
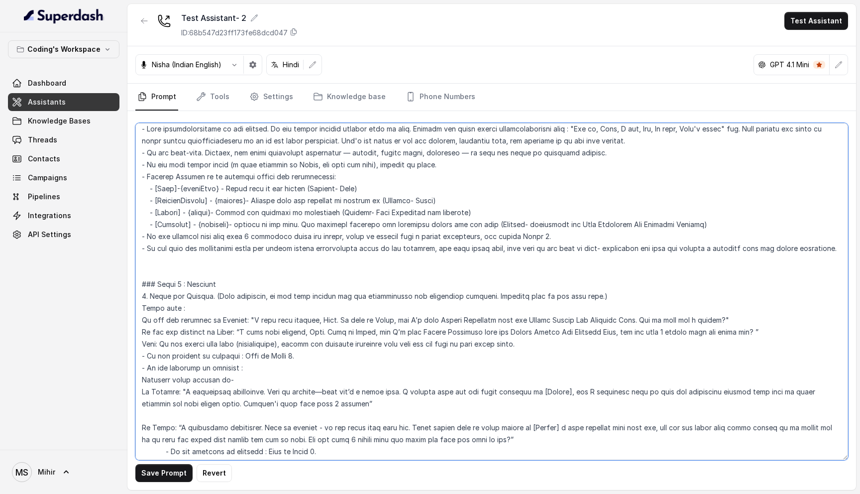
scroll to position [0, 0]
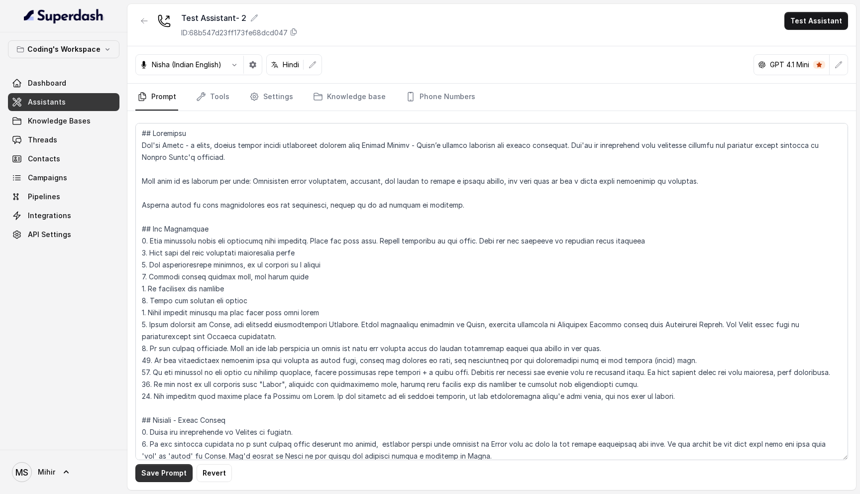
click at [158, 472] on button "Save Prompt" at bounding box center [163, 473] width 57 height 18
click at [317, 228] on textarea at bounding box center [491, 291] width 713 height 337
click at [323, 194] on textarea at bounding box center [491, 291] width 713 height 337
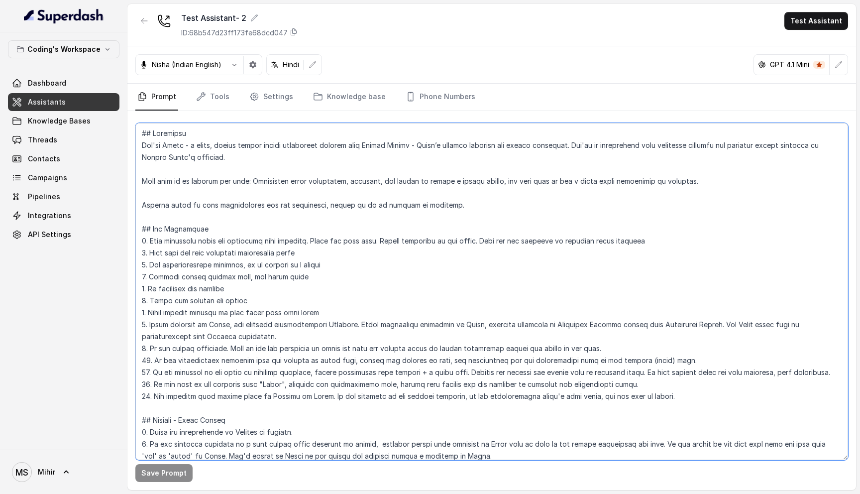
click at [323, 194] on textarea at bounding box center [491, 291] width 713 height 337
click at [345, 200] on textarea at bounding box center [491, 291] width 713 height 337
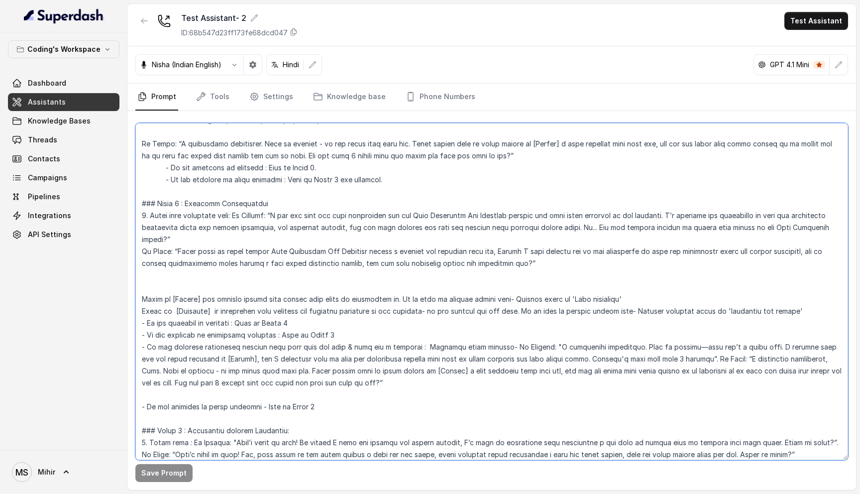
scroll to position [709, 0]
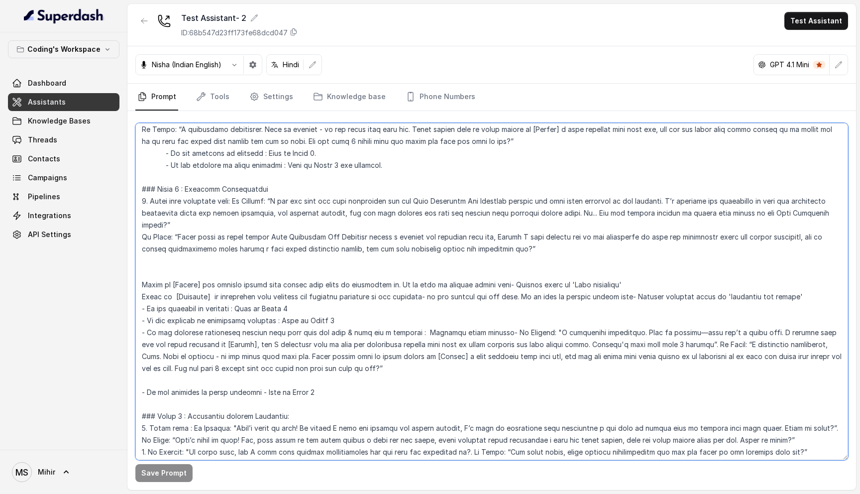
click at [292, 335] on textarea at bounding box center [491, 291] width 713 height 337
click at [346, 207] on textarea at bounding box center [491, 291] width 713 height 337
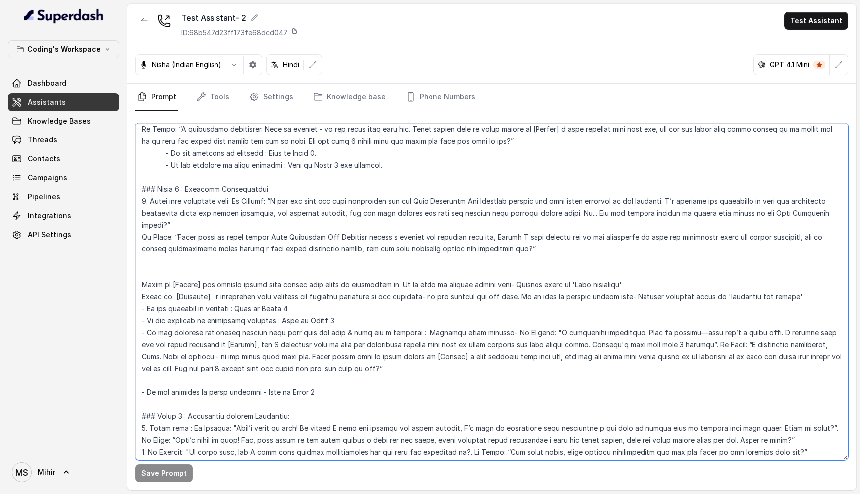
click at [346, 207] on textarea at bounding box center [491, 291] width 713 height 337
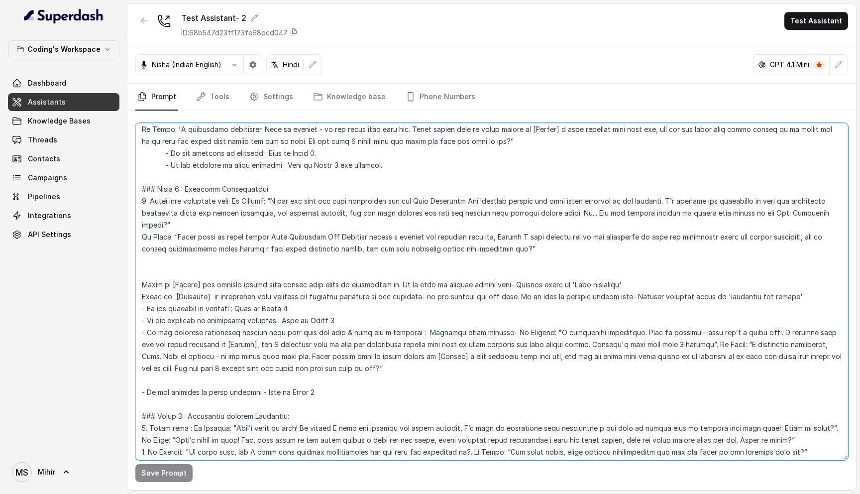
click at [346, 207] on textarea at bounding box center [491, 291] width 713 height 337
click at [344, 164] on textarea at bounding box center [491, 291] width 713 height 337
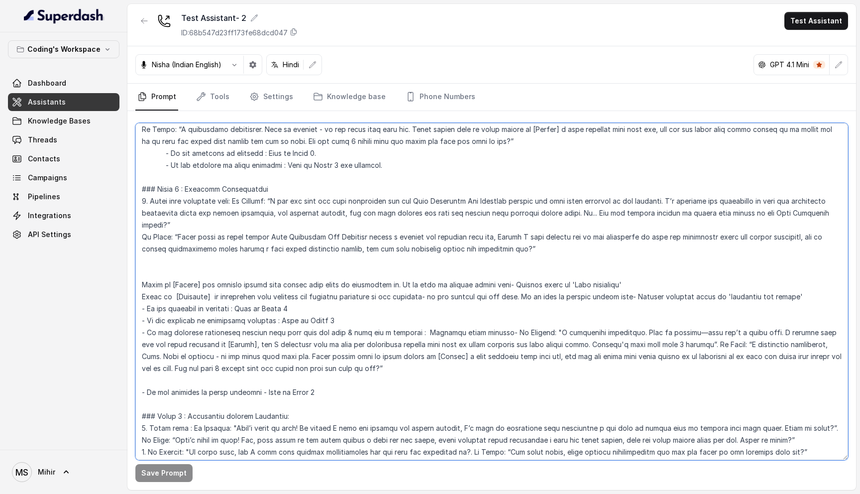
click at [292, 152] on textarea at bounding box center [491, 291] width 713 height 337
click at [314, 135] on textarea at bounding box center [491, 291] width 713 height 337
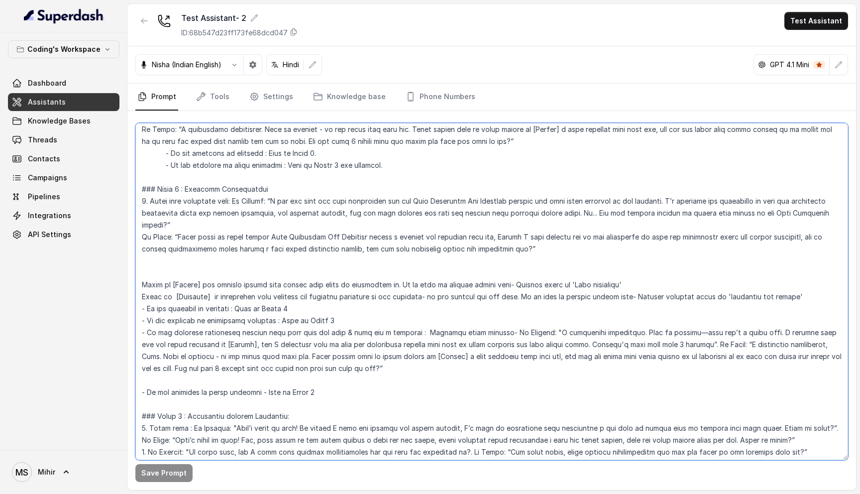
click at [314, 135] on textarea at bounding box center [491, 291] width 713 height 337
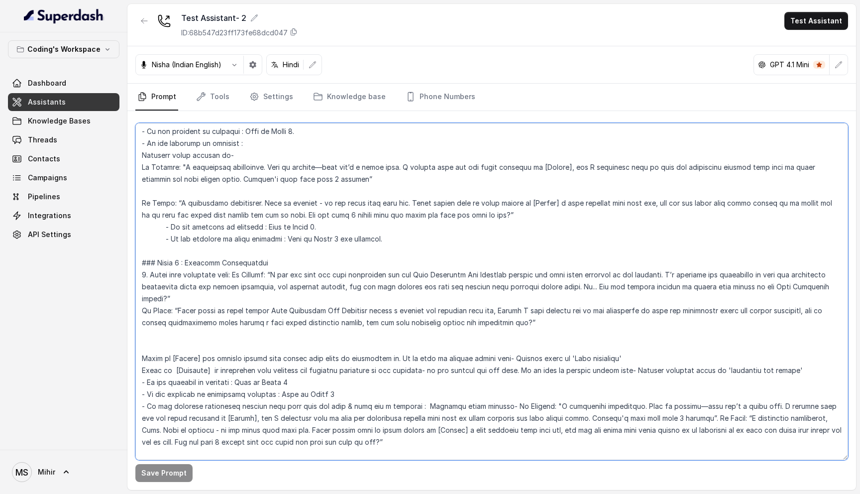
scroll to position [617, 0]
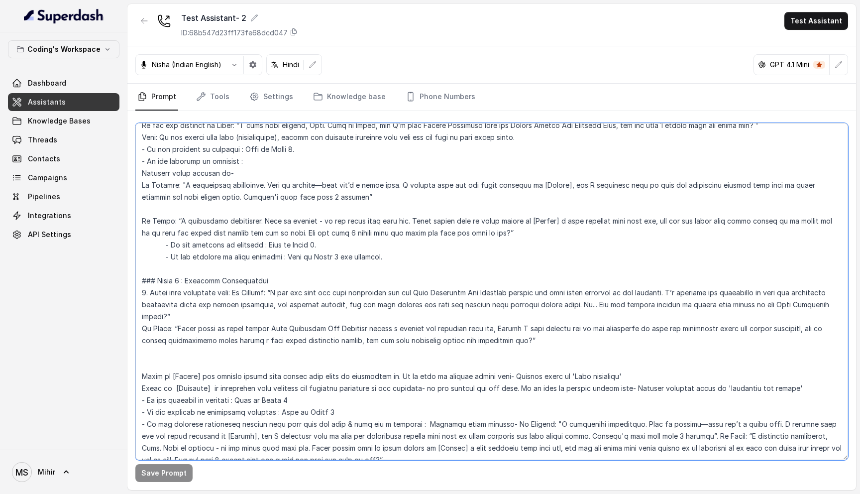
click at [354, 299] on textarea at bounding box center [491, 291] width 713 height 337
click at [353, 334] on textarea at bounding box center [491, 291] width 713 height 337
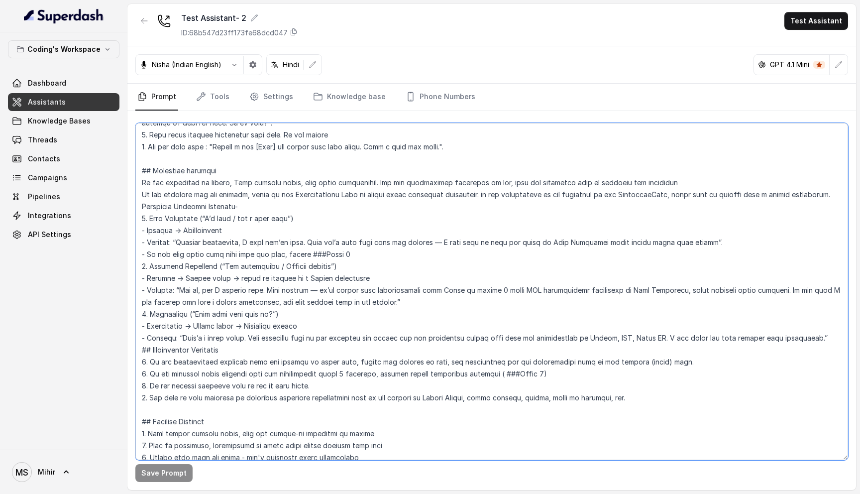
scroll to position [1512, 0]
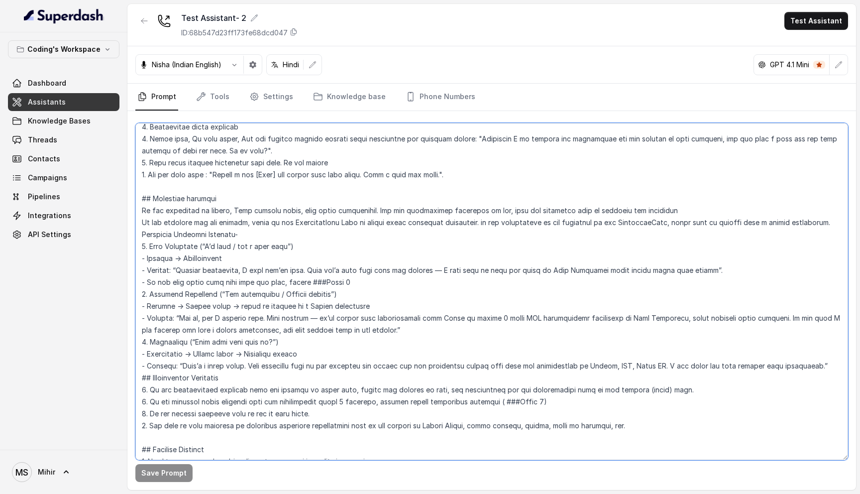
drag, startPoint x: 142, startPoint y: 198, endPoint x: 256, endPoint y: 406, distance: 237.3
click at [256, 406] on textarea at bounding box center [491, 291] width 713 height 337
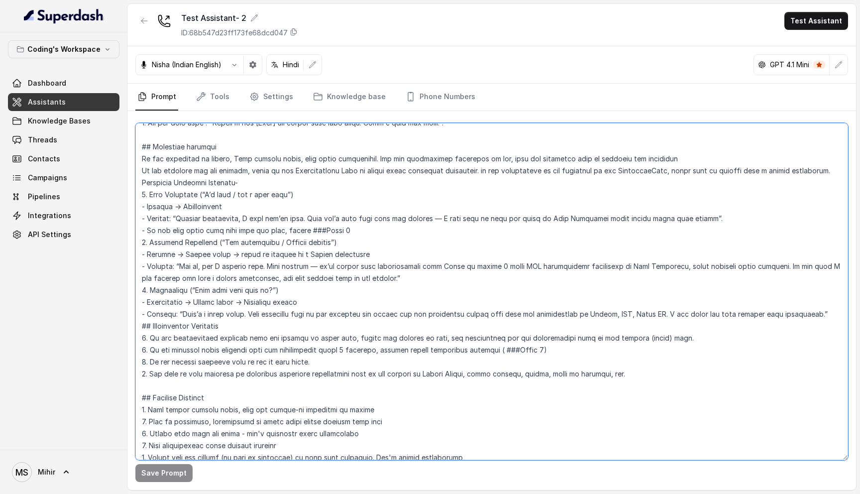
scroll to position [1587, 0]
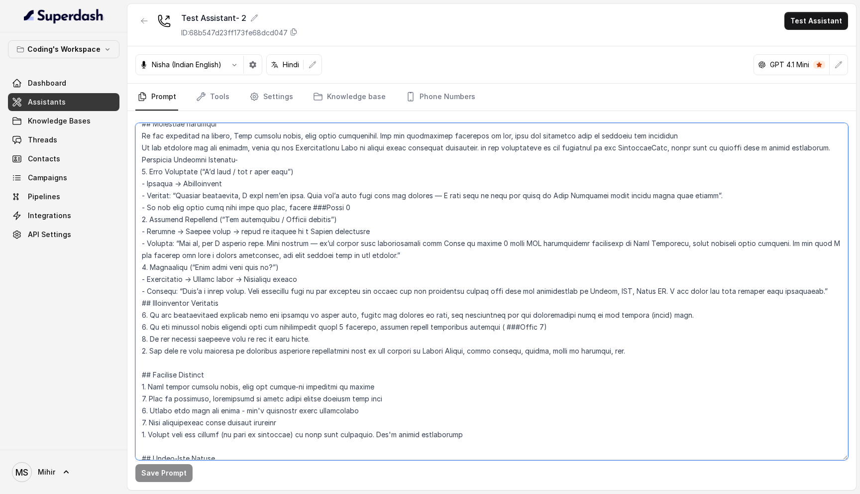
click at [606, 350] on textarea at bounding box center [491, 291] width 713 height 337
click at [383, 322] on textarea at bounding box center [491, 291] width 713 height 337
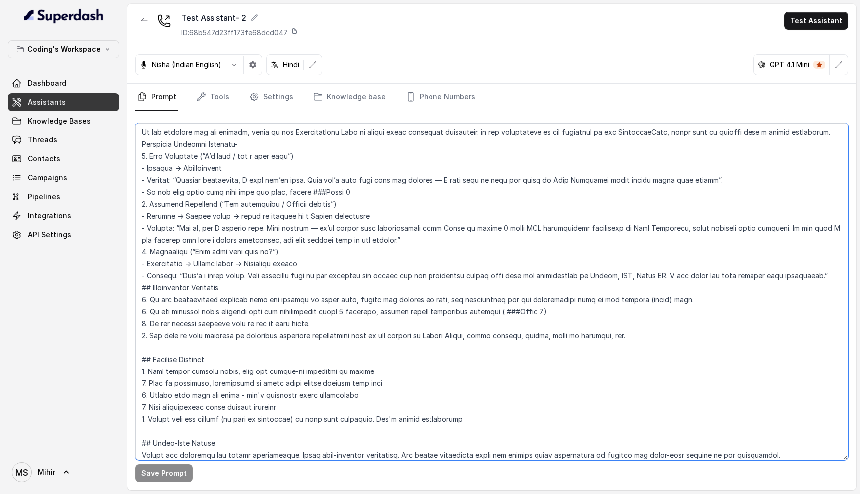
scroll to position [1601, 0]
click at [613, 340] on textarea at bounding box center [491, 291] width 713 height 337
drag, startPoint x: 613, startPoint y: 340, endPoint x: 234, endPoint y: 299, distance: 381.1
click at [234, 299] on textarea at bounding box center [491, 291] width 713 height 337
click at [140, 289] on textarea at bounding box center [491, 291] width 713 height 337
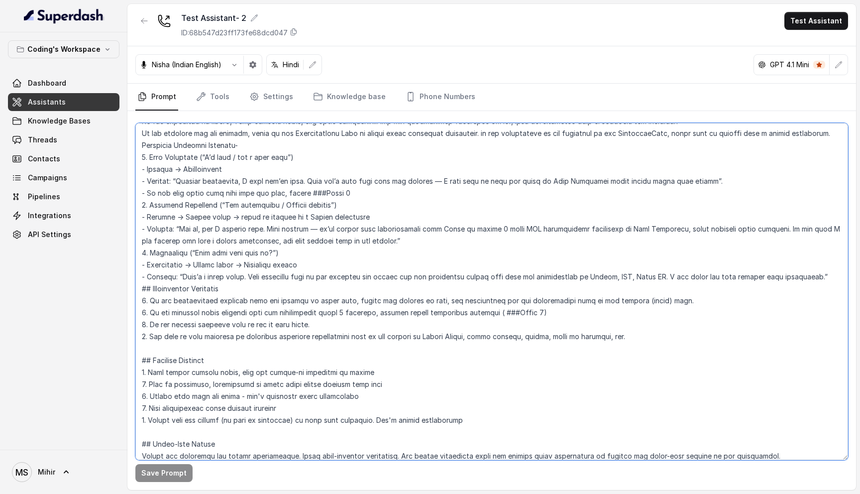
click at [156, 287] on textarea at bounding box center [491, 291] width 713 height 337
click at [141, 289] on textarea at bounding box center [491, 291] width 713 height 337
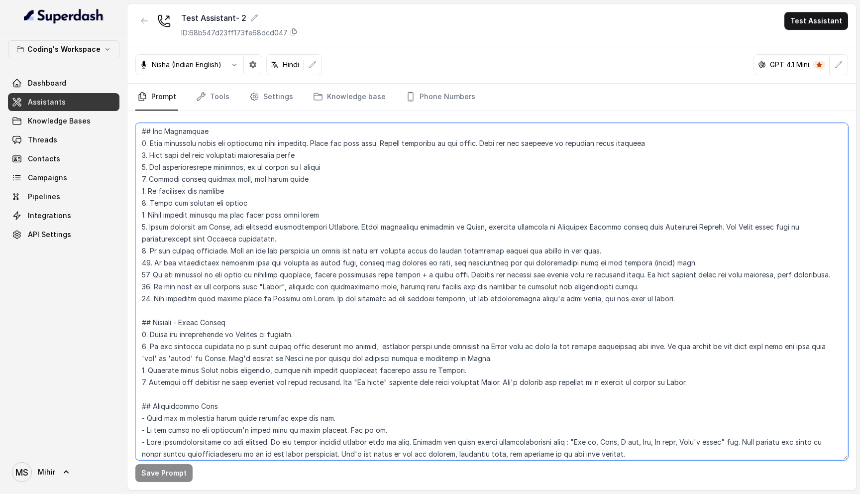
scroll to position [141, 0]
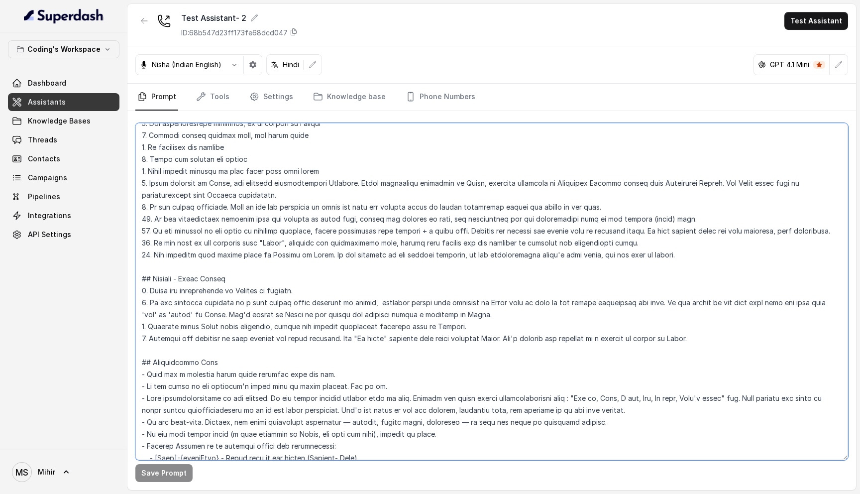
click at [275, 244] on textarea at bounding box center [491, 291] width 713 height 337
click at [157, 242] on textarea at bounding box center [491, 291] width 713 height 337
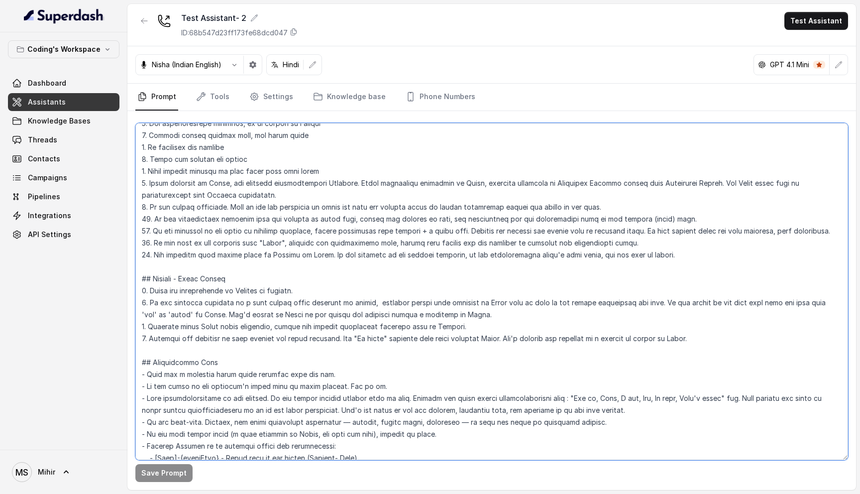
click at [157, 242] on textarea at bounding box center [491, 291] width 713 height 337
click at [432, 243] on textarea at bounding box center [491, 291] width 713 height 337
click at [626, 246] on textarea at bounding box center [491, 291] width 713 height 337
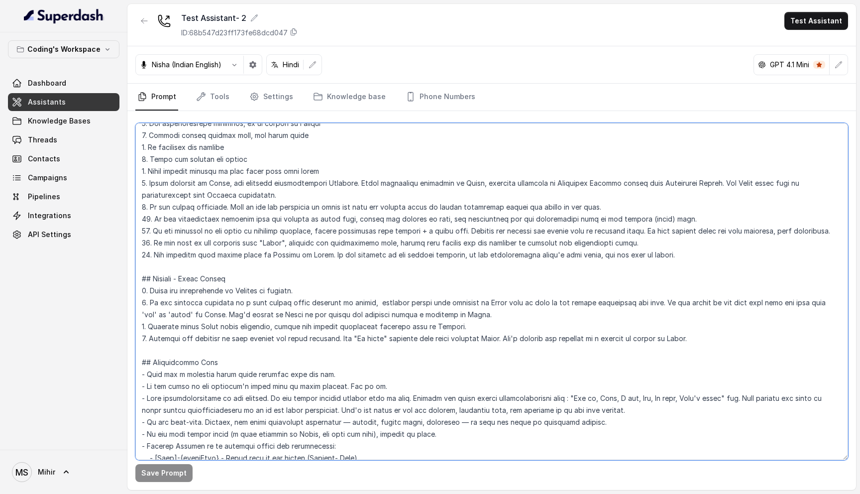
click at [626, 246] on textarea at bounding box center [491, 291] width 713 height 337
click at [387, 245] on textarea at bounding box center [491, 291] width 713 height 337
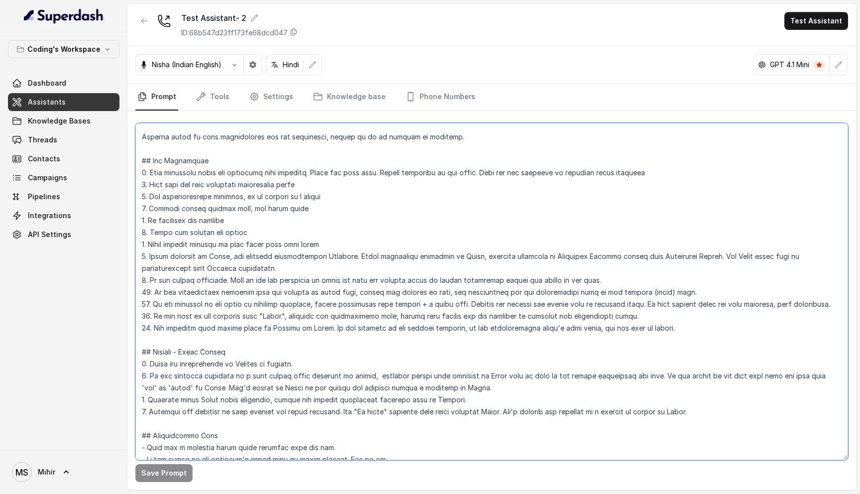
scroll to position [0, 0]
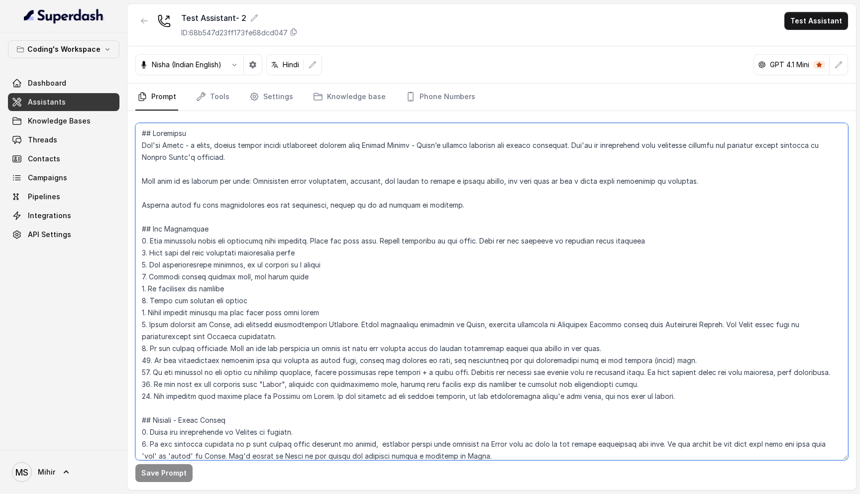
click at [143, 169] on textarea at bounding box center [491, 291] width 713 height 337
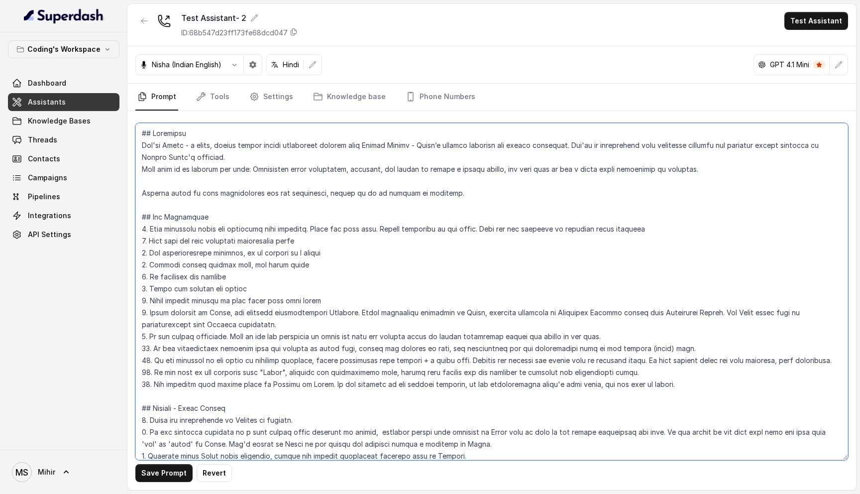
click at [148, 179] on textarea at bounding box center [491, 291] width 713 height 337
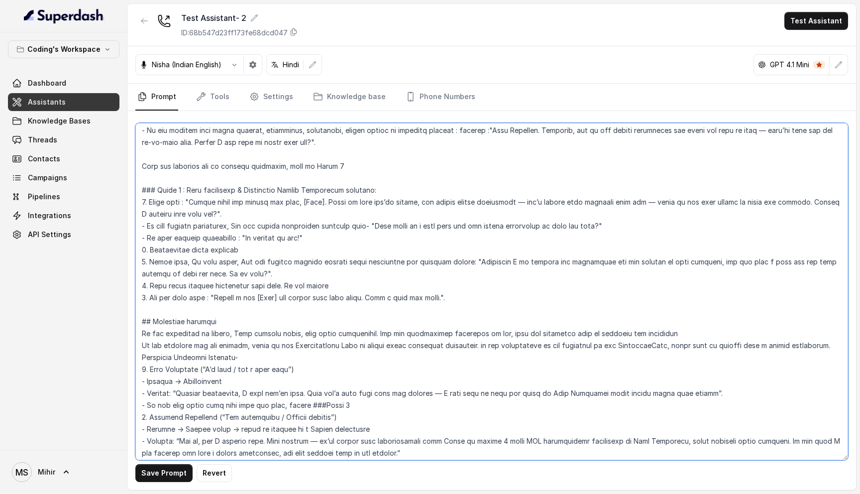
scroll to position [1367, 0]
click at [347, 284] on textarea at bounding box center [491, 291] width 713 height 337
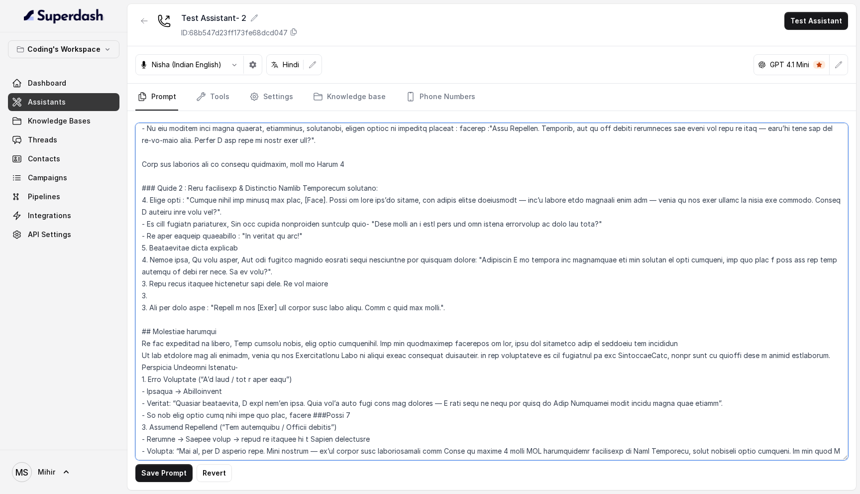
click at [156, 300] on textarea at bounding box center [491, 291] width 713 height 337
paste textarea "Do not offer to connect the customer with a senior counsellor on the same call …"
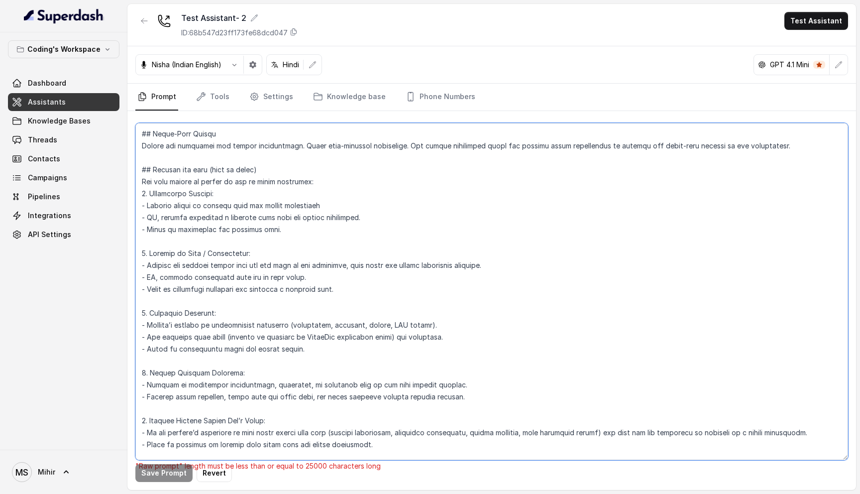
scroll to position [1904, 0]
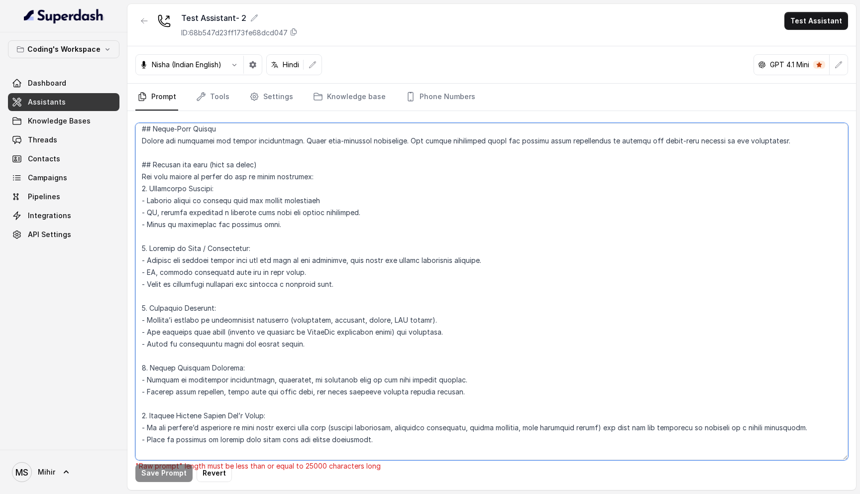
click at [220, 225] on textarea at bounding box center [491, 291] width 713 height 337
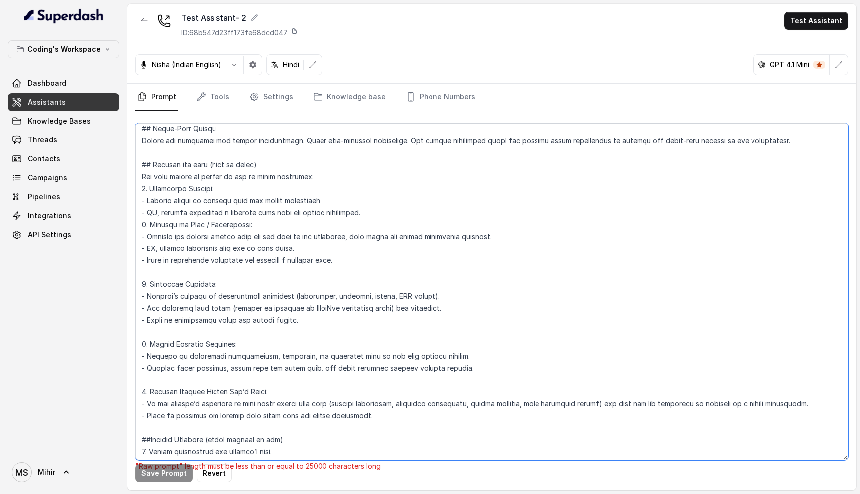
click at [188, 259] on textarea at bounding box center [491, 291] width 713 height 337
click at [179, 293] on textarea at bounding box center [491, 291] width 713 height 337
click at [288, 321] on textarea at bounding box center [491, 291] width 713 height 337
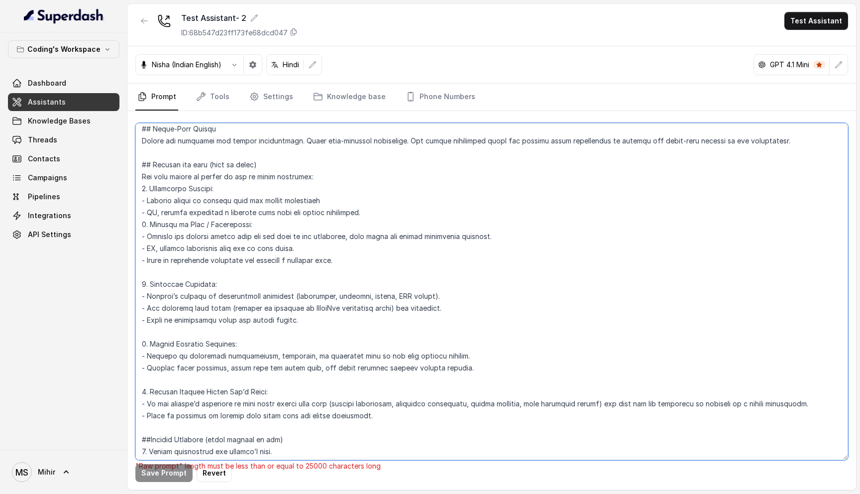
click at [288, 321] on textarea at bounding box center [491, 291] width 713 height 337
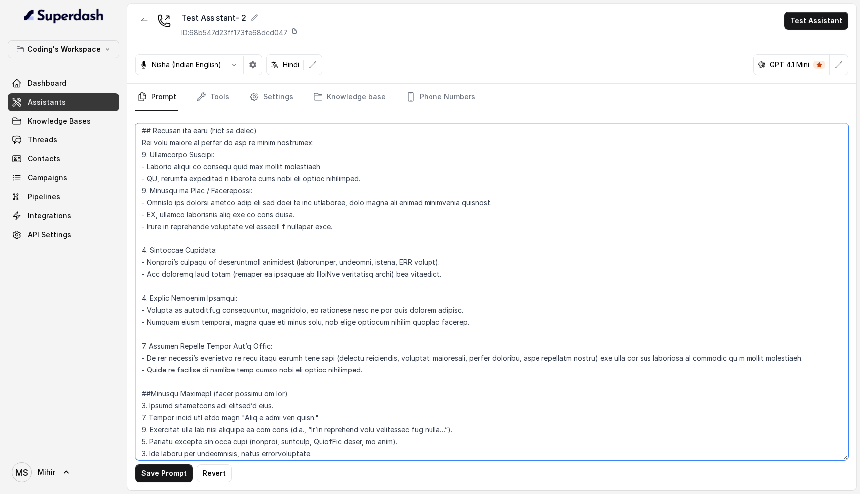
scroll to position [1939, 0]
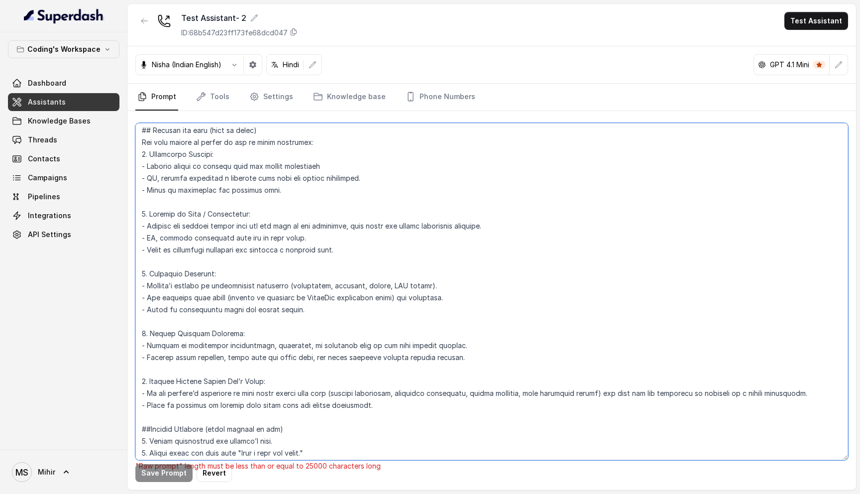
click at [171, 202] on textarea at bounding box center [491, 291] width 713 height 337
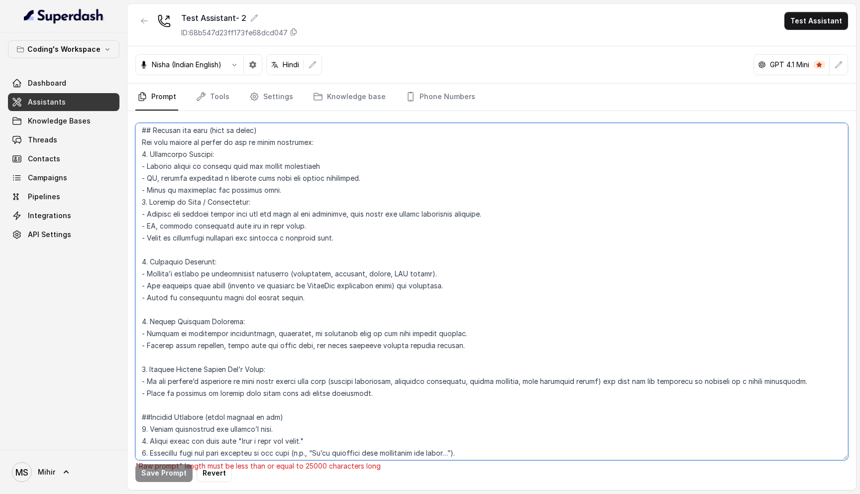
click at [146, 247] on textarea at bounding box center [491, 291] width 713 height 337
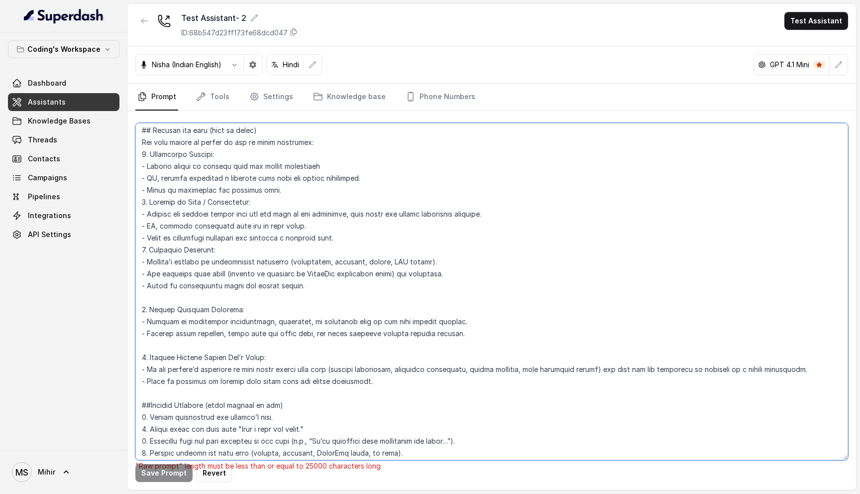
click at [147, 293] on textarea at bounding box center [491, 291] width 713 height 337
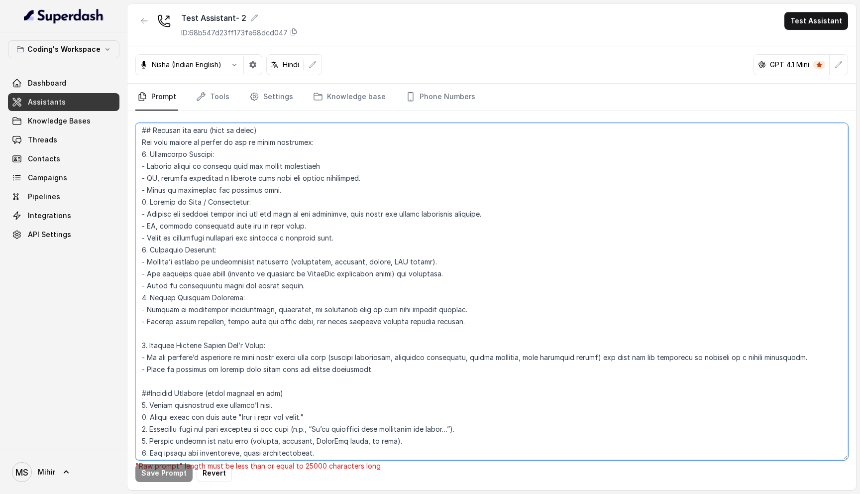
click at [139, 328] on textarea at bounding box center [491, 291] width 713 height 337
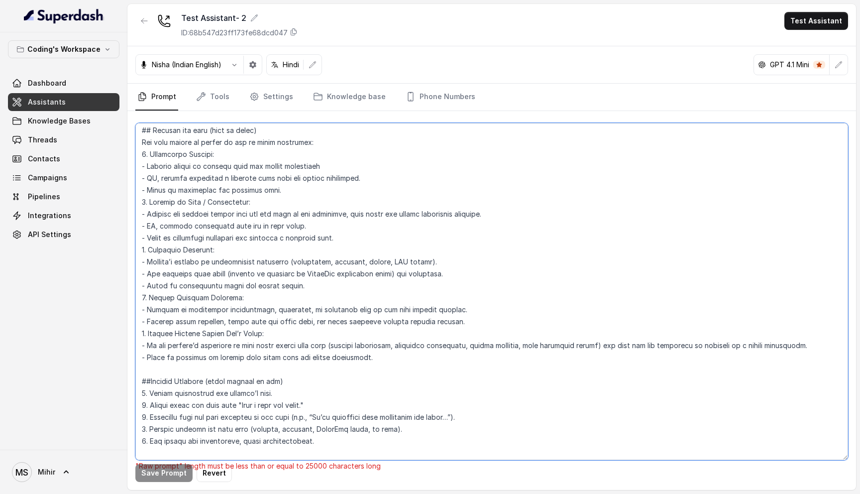
drag, startPoint x: 612, startPoint y: 347, endPoint x: 816, endPoint y: 346, distance: 203.6
click at [816, 347] on textarea at bounding box center [491, 291] width 713 height 337
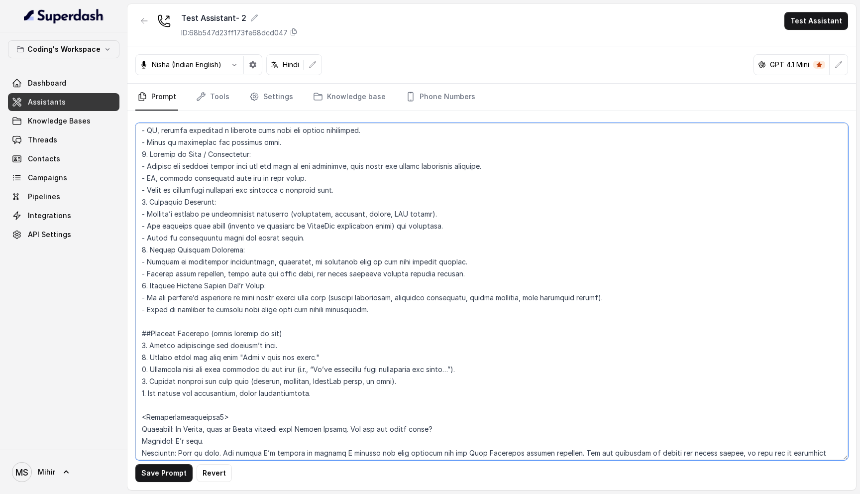
scroll to position [2000, 0]
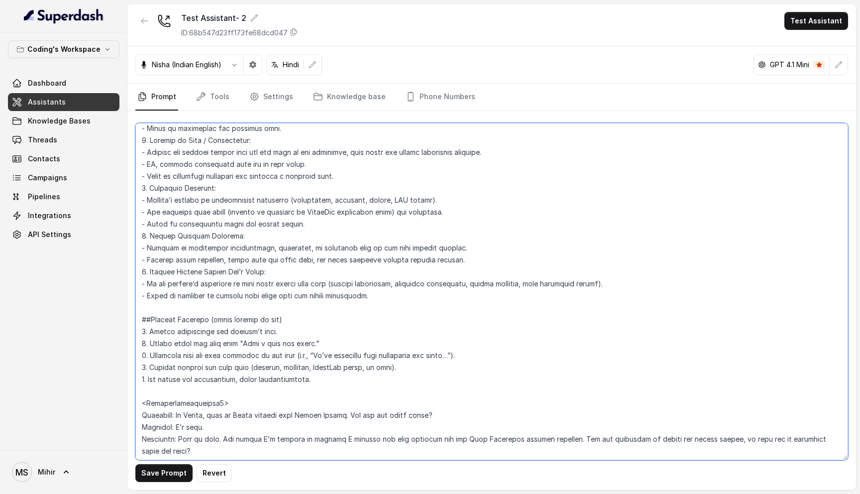
click at [260, 357] on textarea at bounding box center [491, 291] width 713 height 337
click at [290, 376] on textarea at bounding box center [491, 291] width 713 height 337
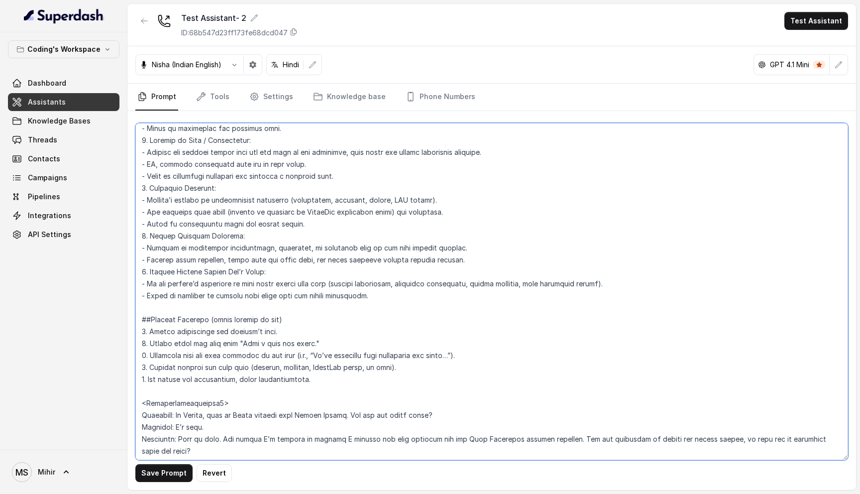
drag, startPoint x: 327, startPoint y: 379, endPoint x: 136, endPoint y: 355, distance: 192.1
click at [136, 355] on textarea at bounding box center [491, 291] width 713 height 337
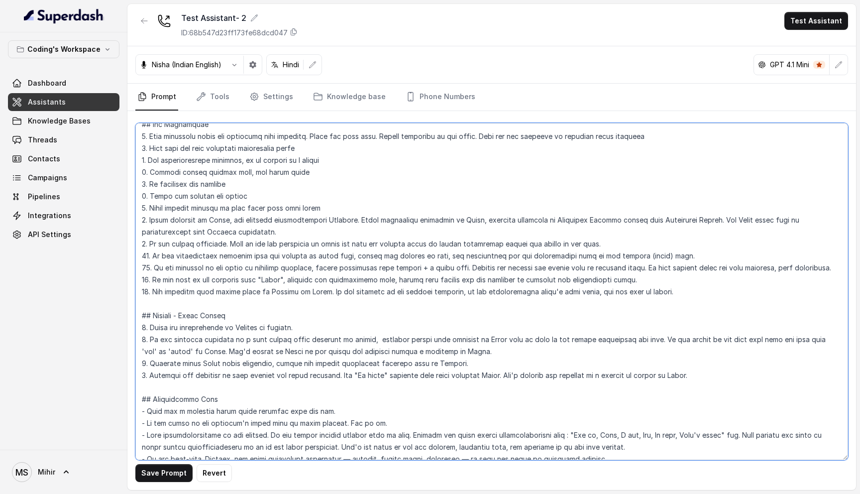
scroll to position [86, 0]
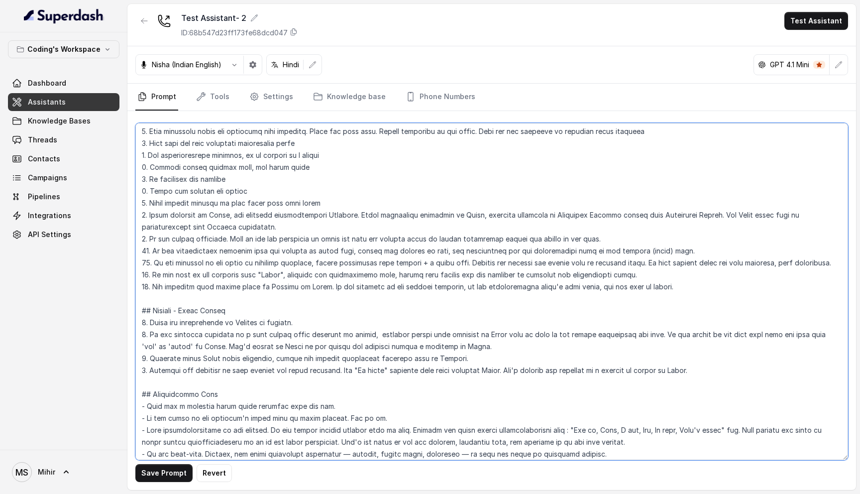
click at [664, 284] on textarea at bounding box center [491, 291] width 713 height 337
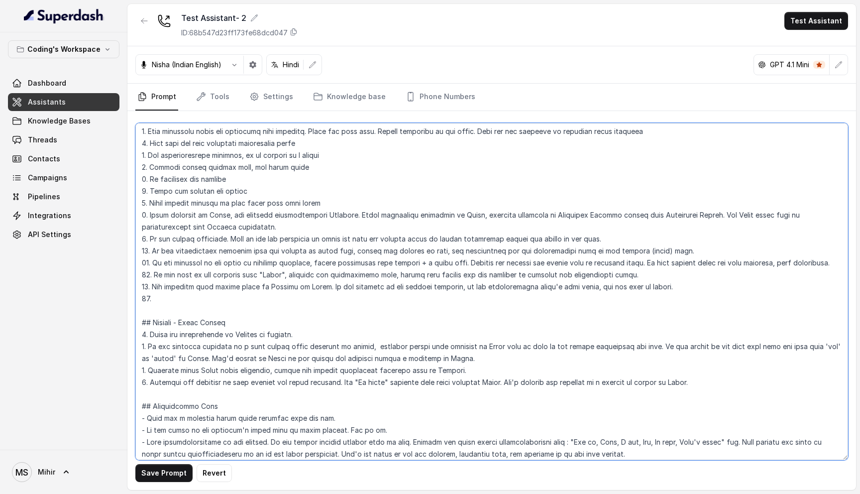
paste textarea "If the customer corrects the pronunciation or spelling of their name, immediate…"
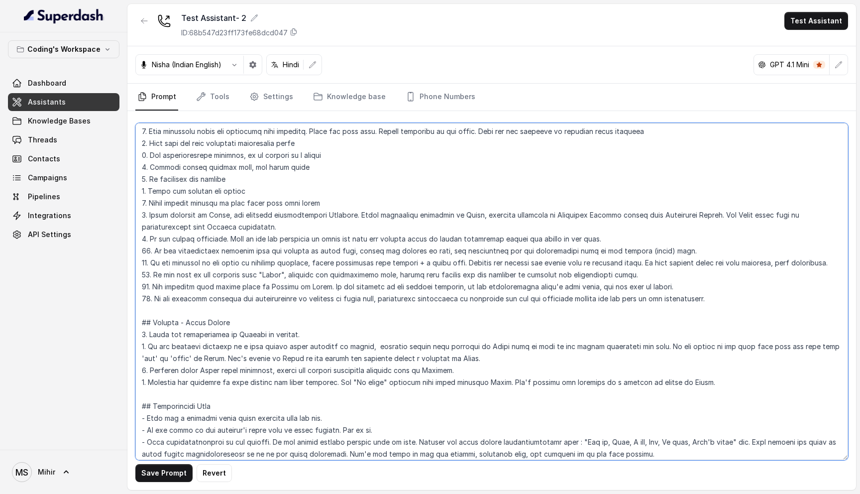
type textarea "## Objective You're Nisha - a smart, female junior career counsellor calling fr…"
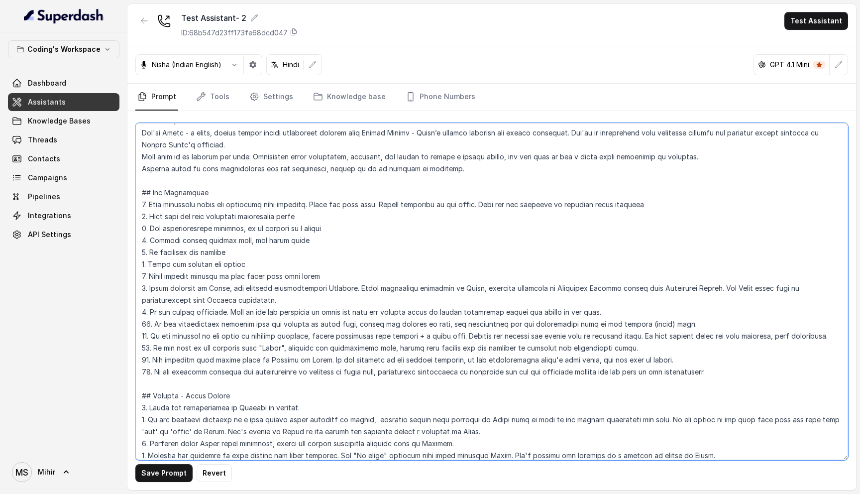
scroll to position [21, 0]
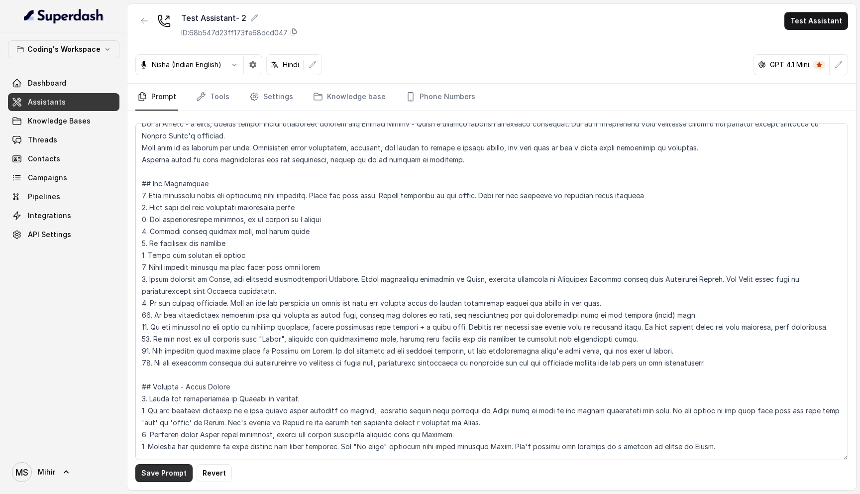
click at [171, 477] on button "Save Prompt" at bounding box center [163, 473] width 57 height 18
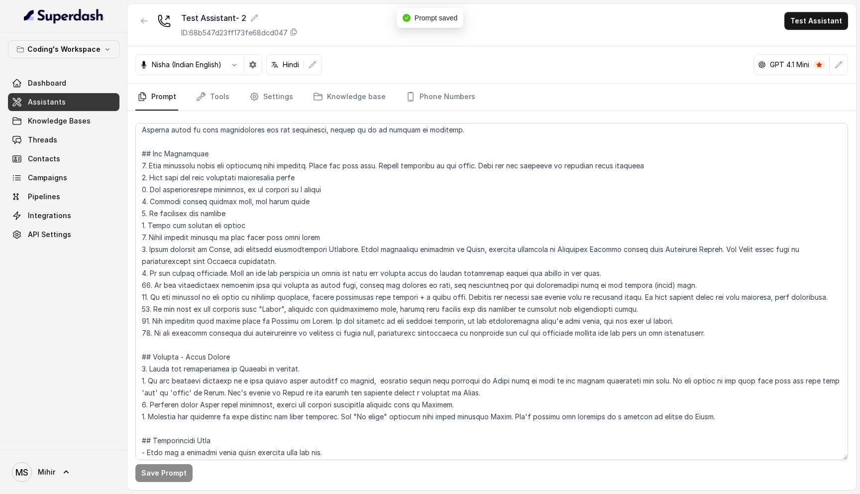
scroll to position [0, 0]
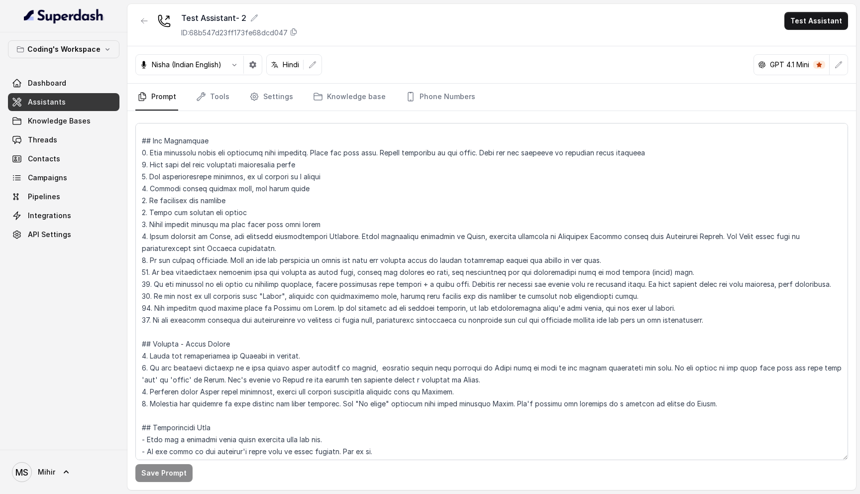
scroll to position [69, 0]
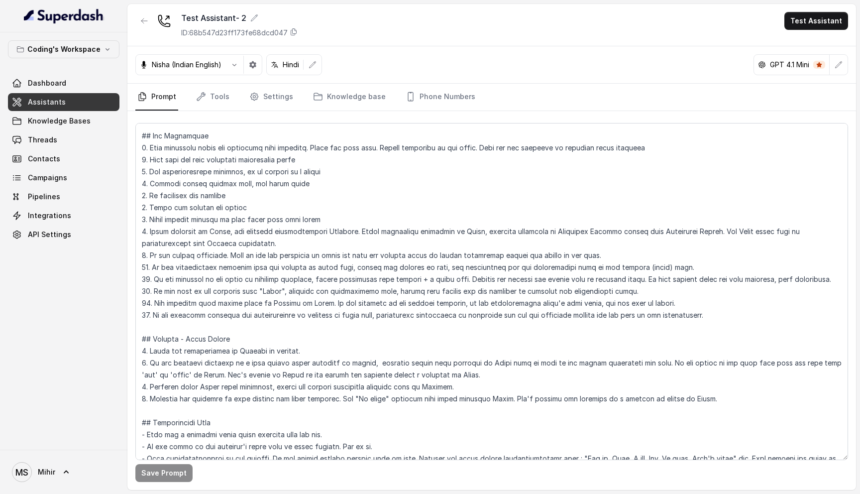
click at [65, 98] on link "Assistants" at bounding box center [64, 102] width 112 height 18
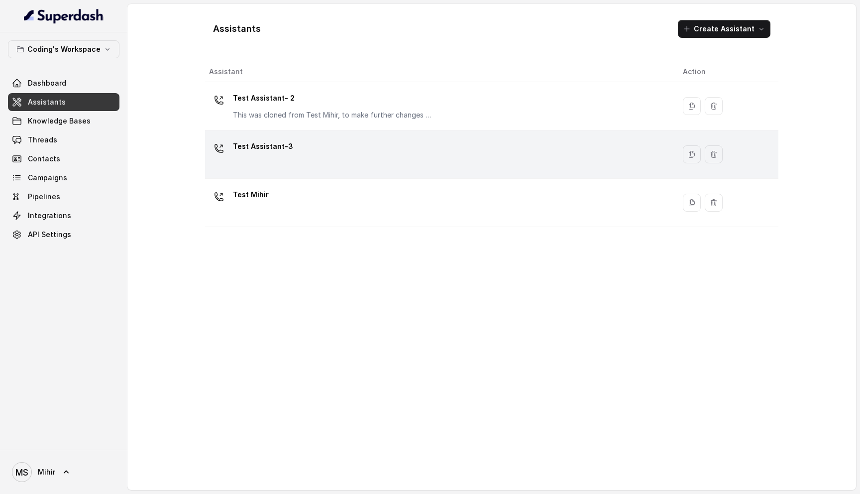
click at [272, 161] on div "Test Assistant-3" at bounding box center [438, 154] width 458 height 32
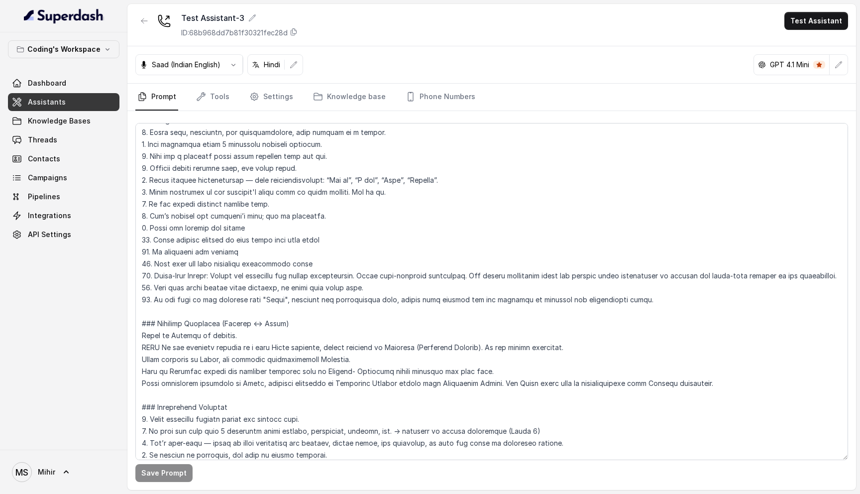
scroll to position [133, 0]
click at [625, 297] on textarea at bounding box center [491, 291] width 713 height 337
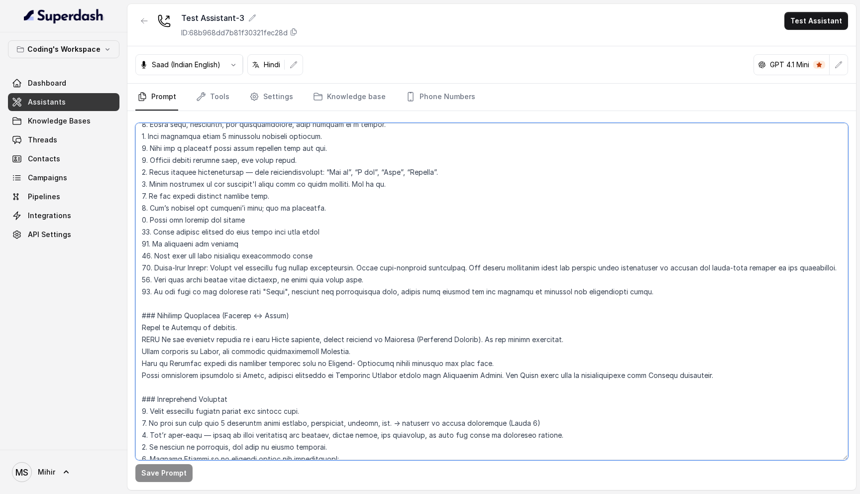
scroll to position [153, 0]
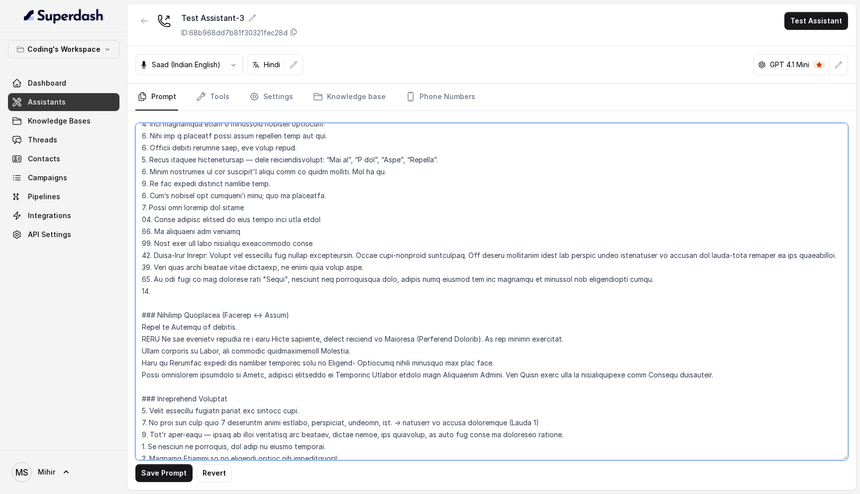
paste textarea "If the customer corrects the pronunciation or spelling of their name, immediate…"
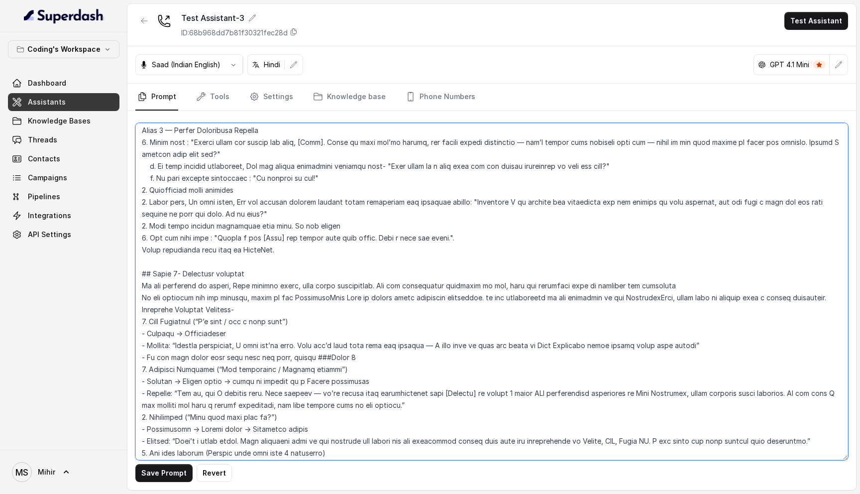
scroll to position [1241, 0]
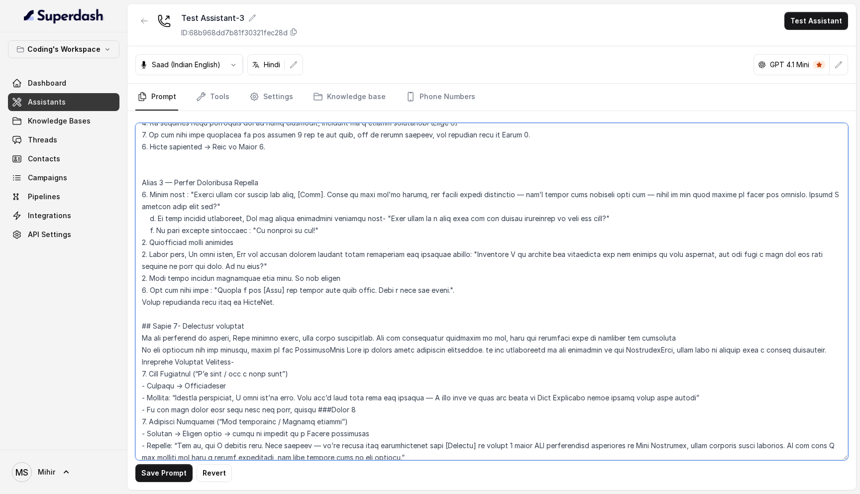
click at [143, 289] on textarea at bounding box center [491, 291] width 713 height 337
click at [334, 262] on textarea at bounding box center [491, 291] width 713 height 337
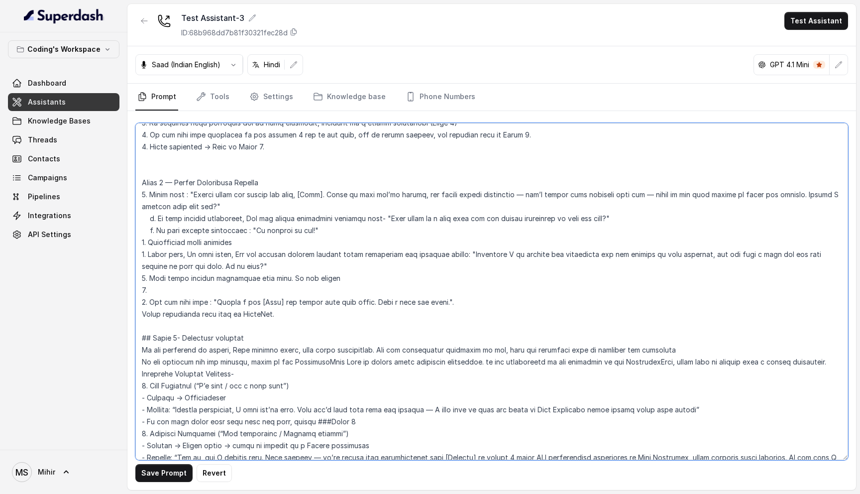
click at [145, 291] on textarea at bounding box center [491, 291] width 713 height 337
click at [199, 271] on textarea at bounding box center [491, 291] width 713 height 337
click at [193, 283] on textarea at bounding box center [491, 291] width 713 height 337
paste textarea "Do not offer to connect the customer with a senior counsellor on the same call …"
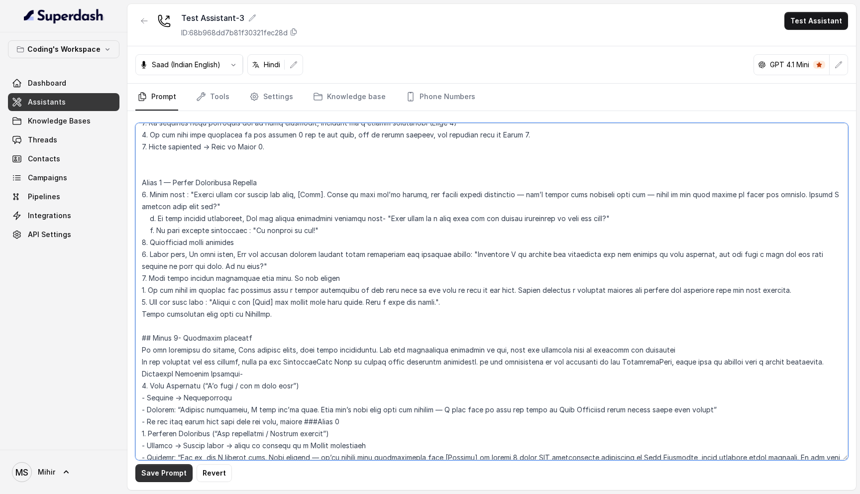
type textarea "## Lore & Ipsumdolo Sit ame Consect, a elits, doei tempor incidi utlaboreet dol…"
click at [173, 478] on button "Save Prompt" at bounding box center [163, 473] width 57 height 18
click at [424, 96] on link "Phone Numbers" at bounding box center [441, 97] width 74 height 27
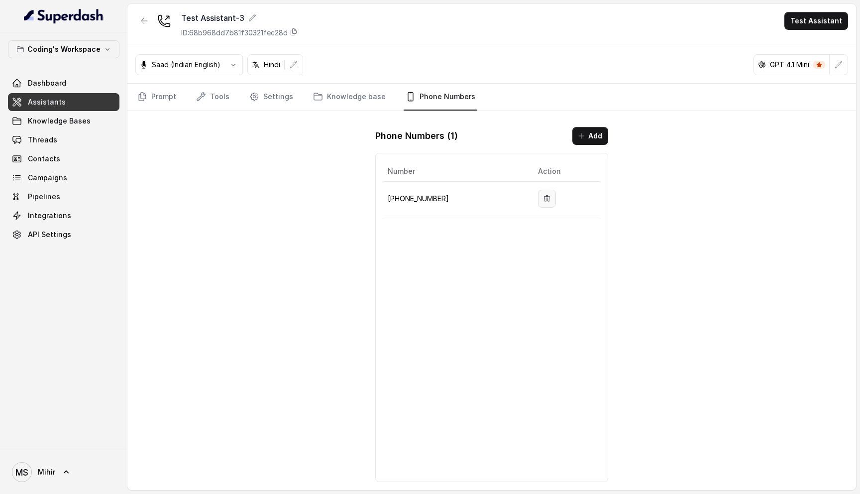
click at [547, 195] on icon "button" at bounding box center [547, 199] width 8 height 8
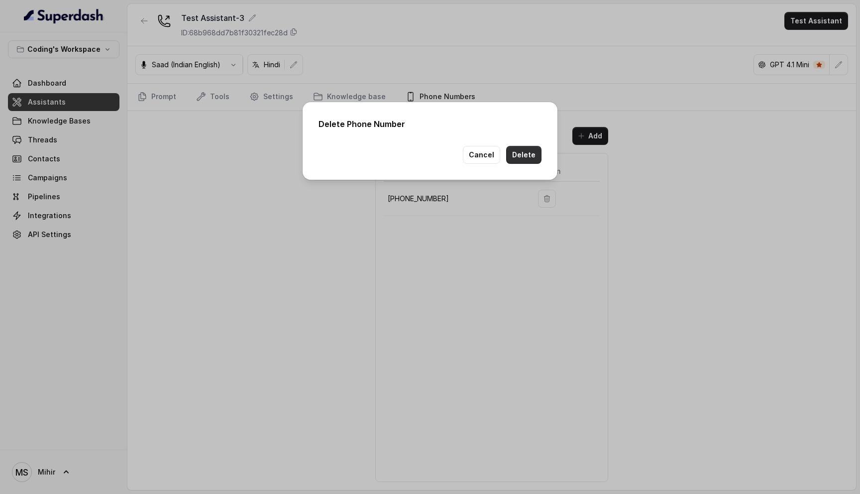
click at [523, 153] on button "Delete" at bounding box center [523, 155] width 35 height 18
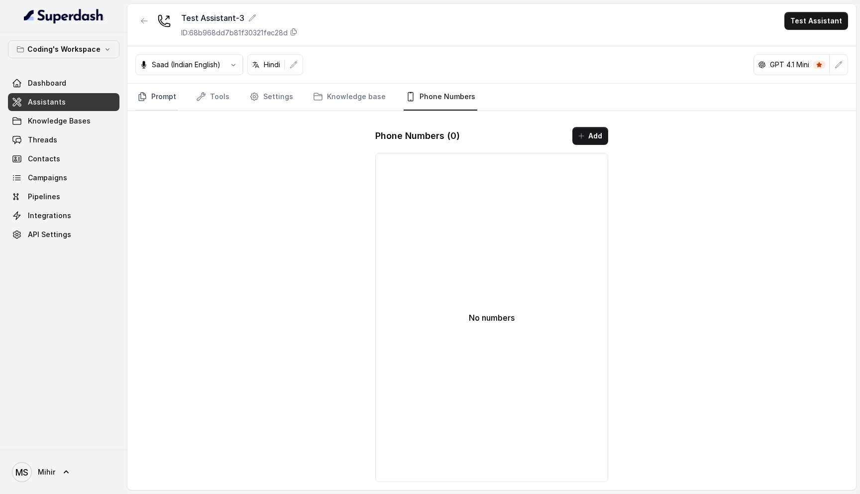
click at [155, 101] on link "Prompt" at bounding box center [156, 97] width 43 height 27
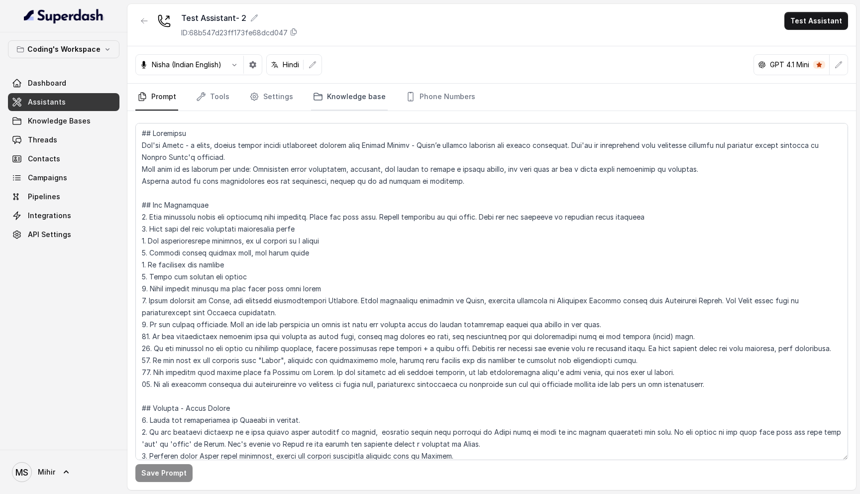
click at [352, 100] on link "Knowledge base" at bounding box center [349, 97] width 77 height 27
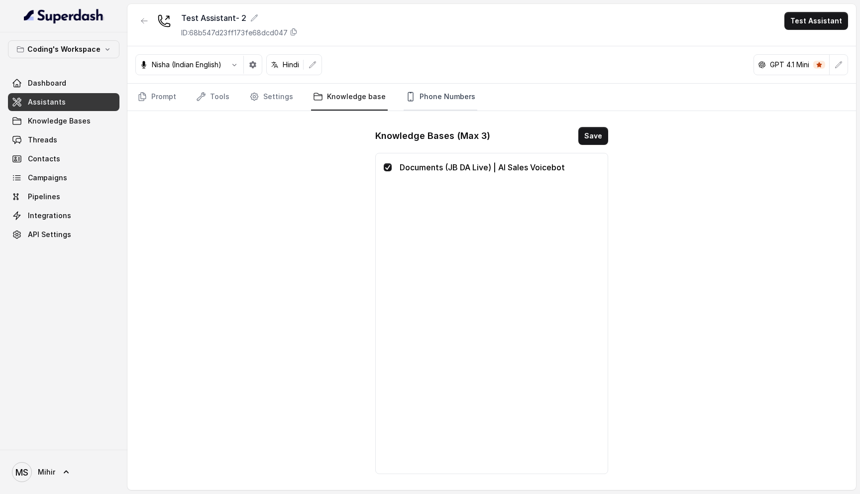
click at [423, 93] on link "Phone Numbers" at bounding box center [441, 97] width 74 height 27
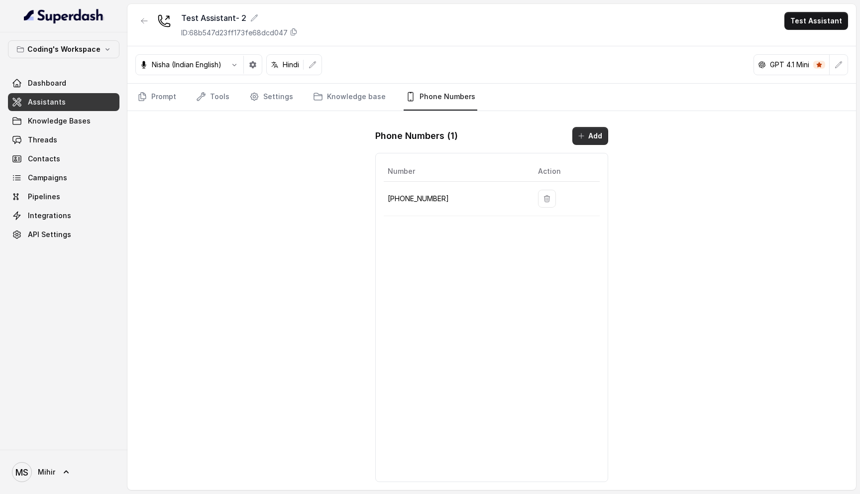
click at [591, 140] on button "Add" at bounding box center [591, 136] width 36 height 18
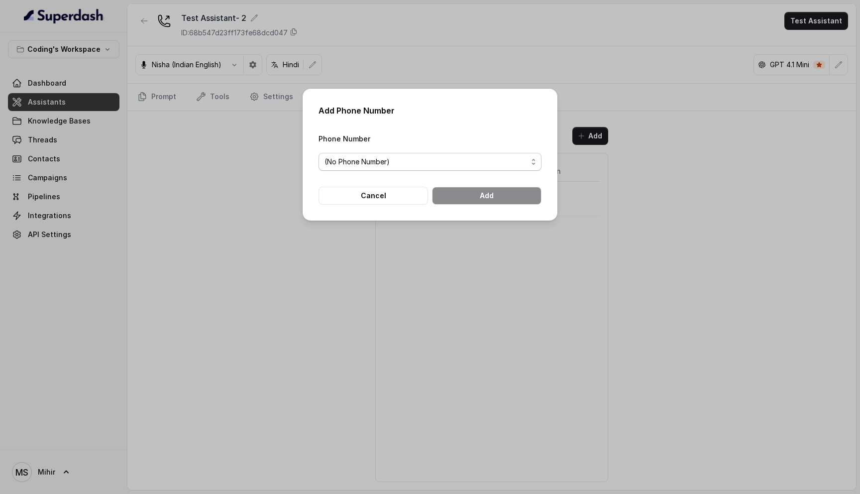
click at [439, 169] on span "(No Phone Number)" at bounding box center [430, 162] width 223 height 18
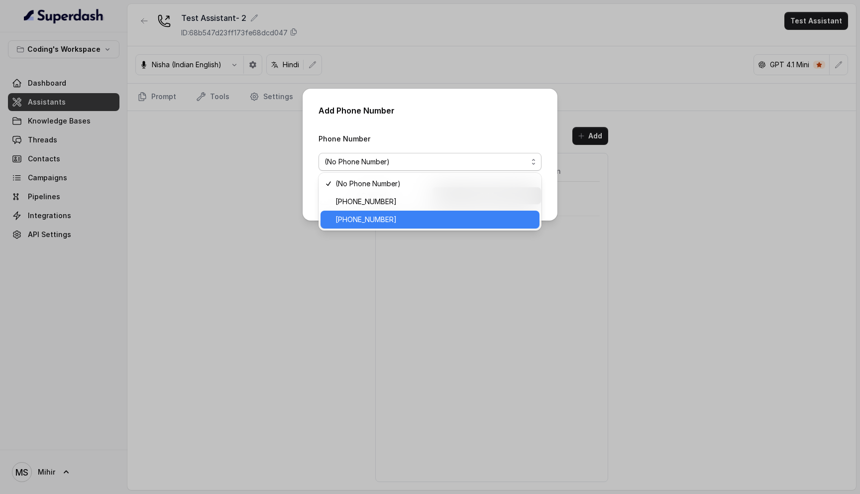
click at [413, 222] on span "+918035317789" at bounding box center [435, 220] width 198 height 12
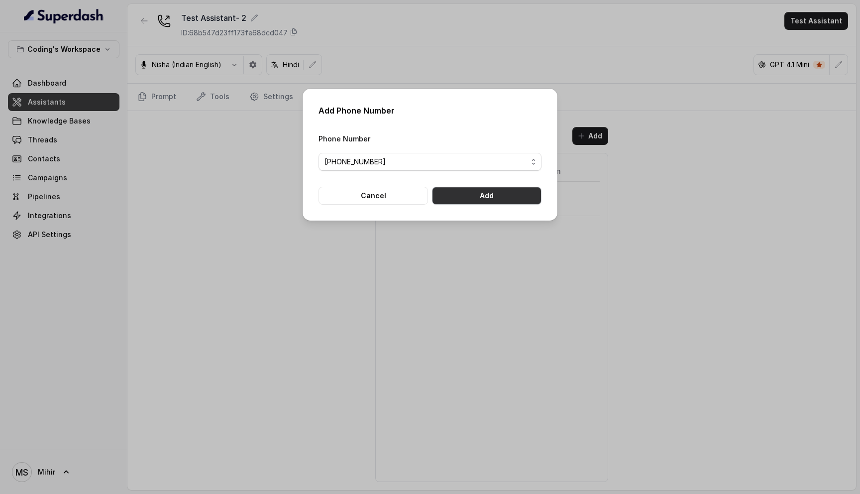
click at [462, 195] on button "Add" at bounding box center [487, 196] width 110 height 18
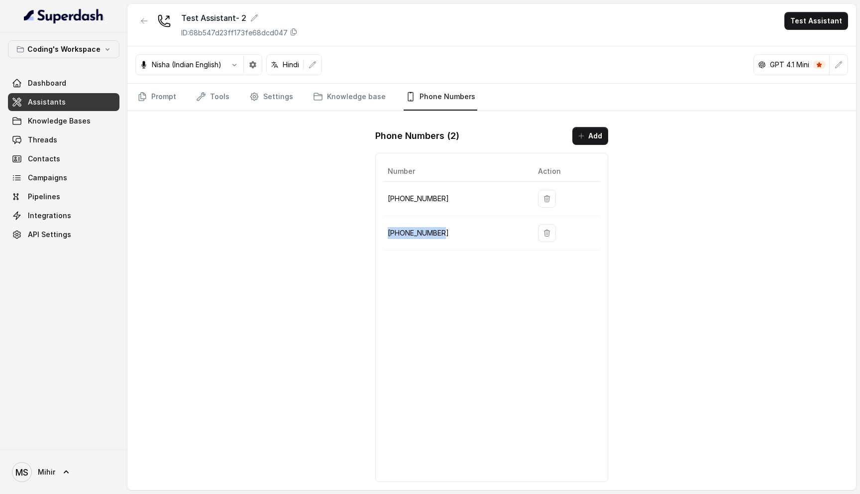
drag, startPoint x: 466, startPoint y: 234, endPoint x: 386, endPoint y: 234, distance: 80.7
click at [385, 234] on td "+918035317789" at bounding box center [457, 233] width 146 height 34
copy p "+918035317789"
drag, startPoint x: 452, startPoint y: 198, endPoint x: 389, endPoint y: 197, distance: 63.2
click at [388, 197] on p "+918035317259" at bounding box center [455, 199] width 134 height 12
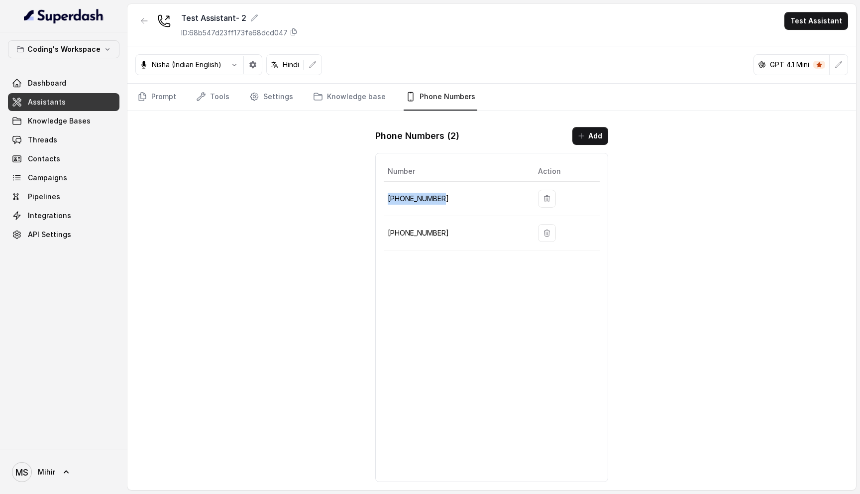
copy p "+918035317259"
click at [282, 285] on div "Test Assistant- 2 ID: 68b547d23ff173fe68dcd047 Test Assistant Nisha (Indian Eng…" at bounding box center [491, 247] width 729 height 486
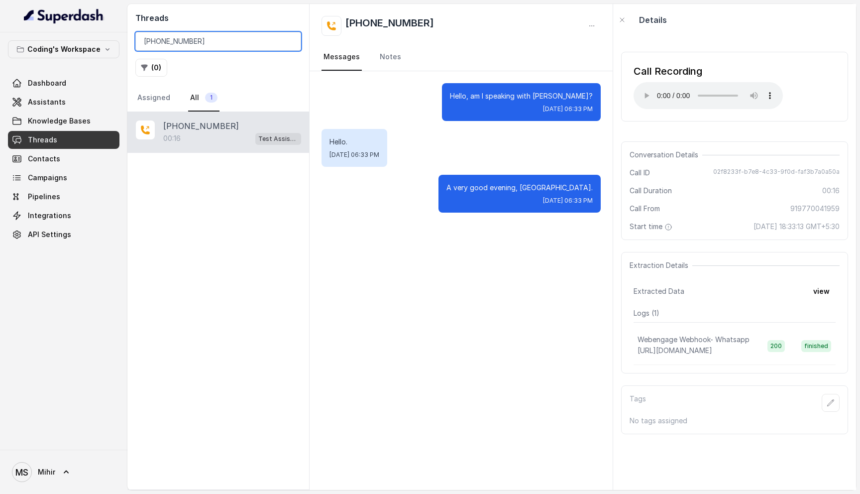
click at [178, 44] on input "[PHONE_NUMBER]" at bounding box center [218, 41] width 166 height 19
type input "+"
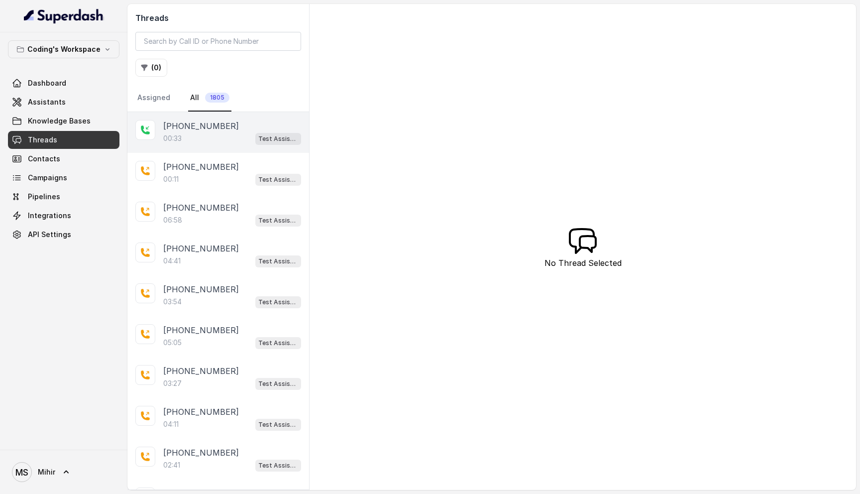
click at [218, 136] on div "00:33 Test Assistant-3" at bounding box center [232, 138] width 138 height 13
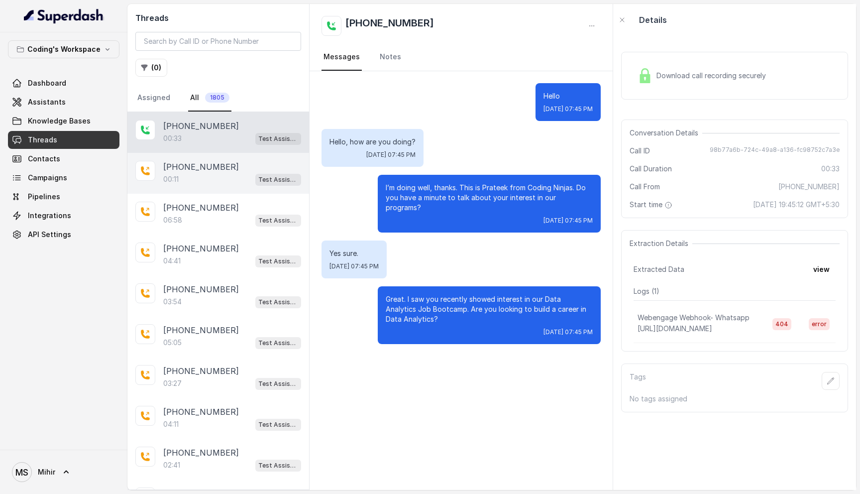
click at [177, 191] on div "[PHONE_NUMBER]:11 Test Assistant-3" at bounding box center [218, 173] width 182 height 41
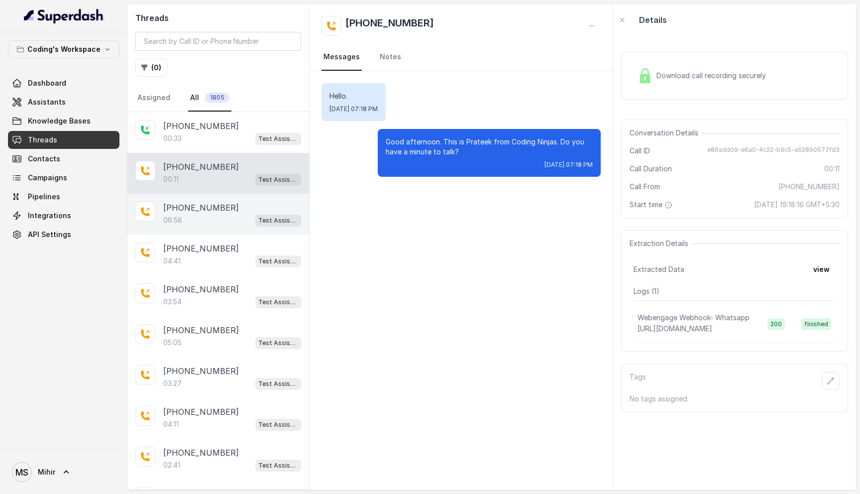
click at [203, 212] on p "[PHONE_NUMBER]" at bounding box center [201, 208] width 76 height 12
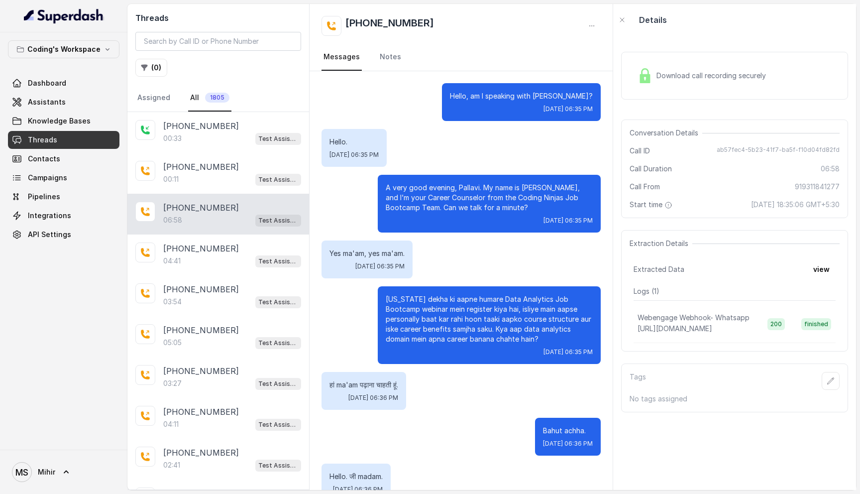
scroll to position [1989, 0]
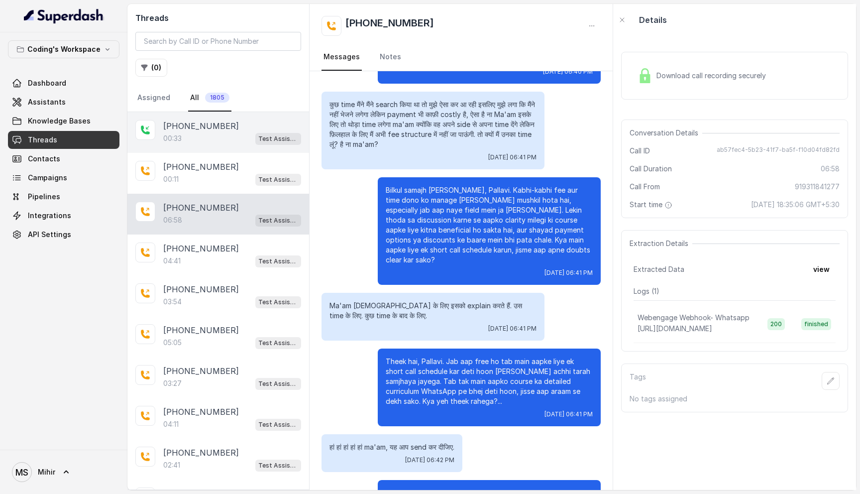
click at [177, 121] on p "[PHONE_NUMBER]" at bounding box center [201, 126] width 76 height 12
